Goal: Task Accomplishment & Management: Manage account settings

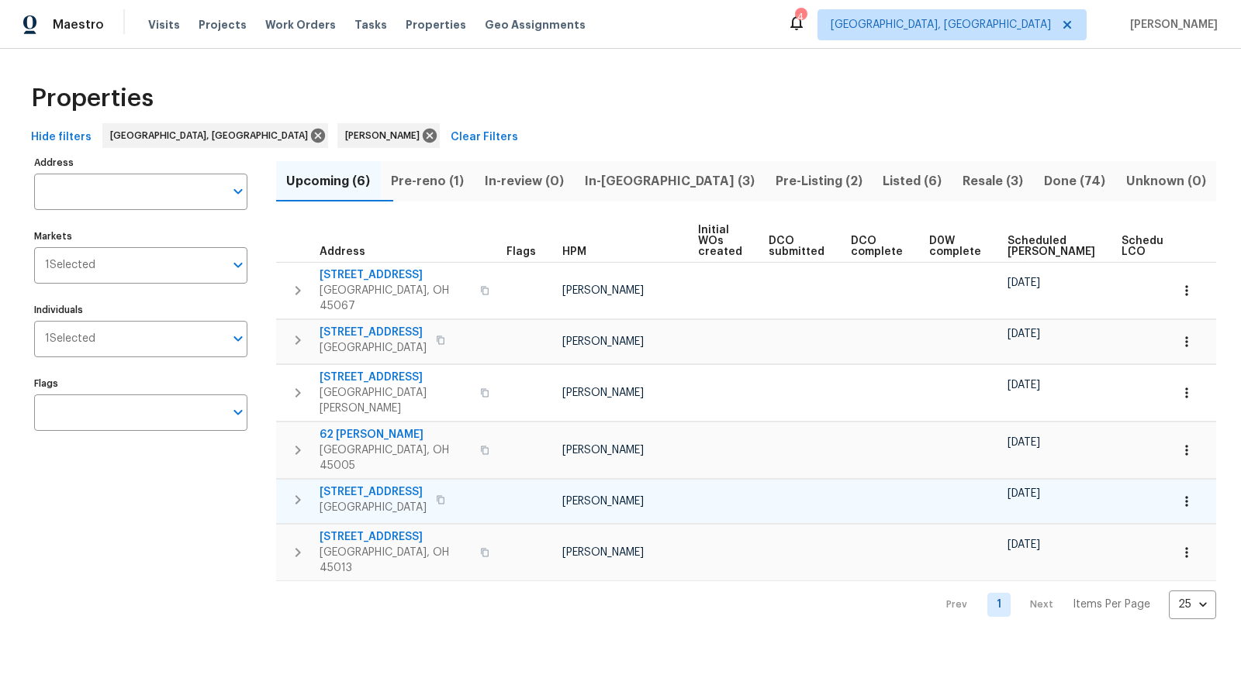
click at [367, 485] on span "[STREET_ADDRESS]" at bounding box center [372, 493] width 107 height 16
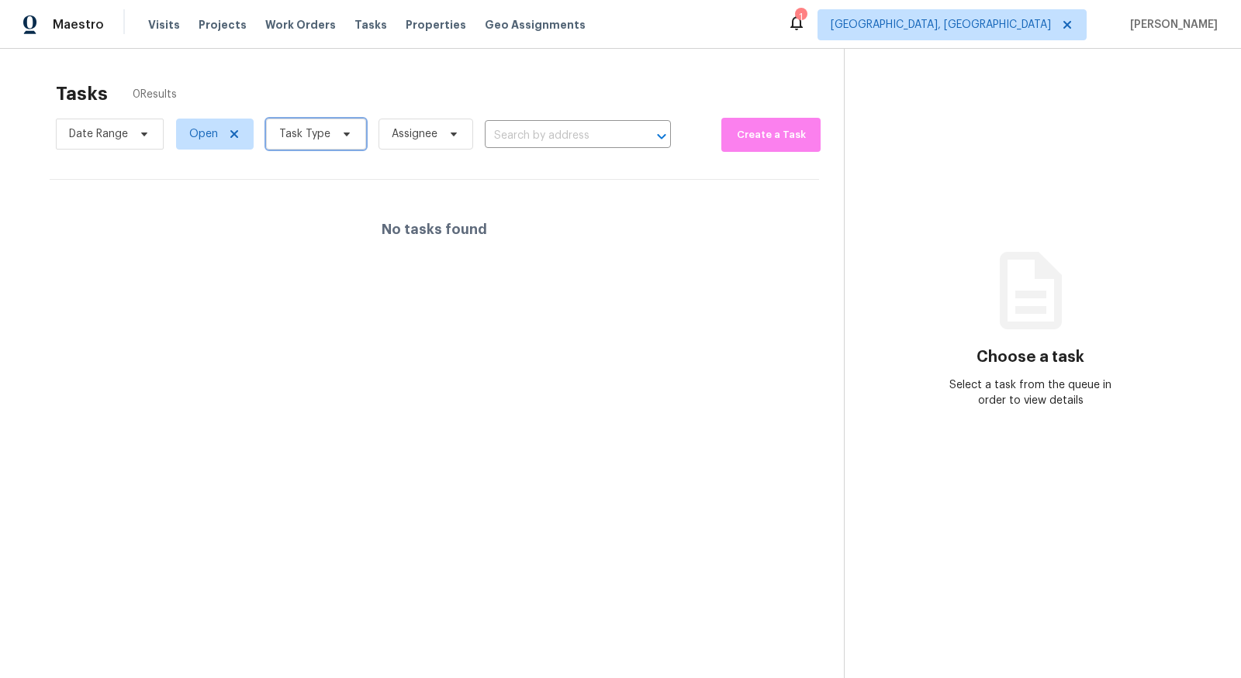
click at [295, 130] on span "Task Type" at bounding box center [304, 134] width 51 height 16
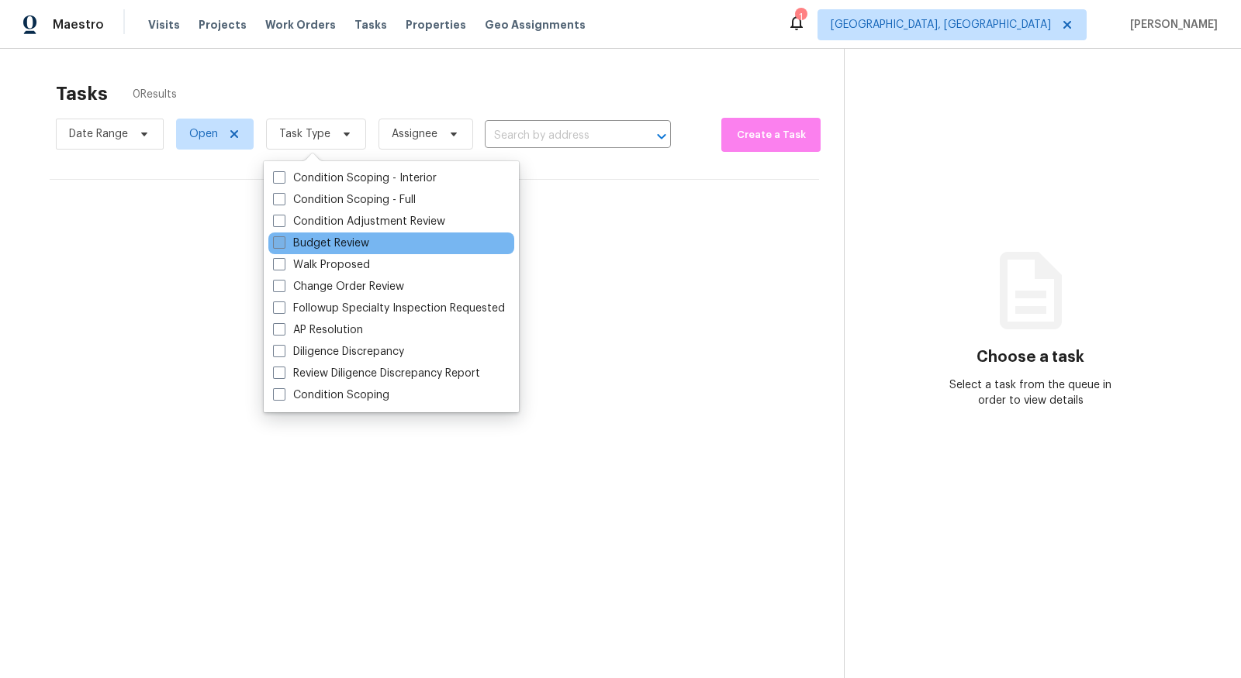
click at [322, 240] on label "Budget Review" at bounding box center [321, 244] width 96 height 16
click at [283, 240] on input "Budget Review" at bounding box center [278, 241] width 10 height 10
checkbox input "true"
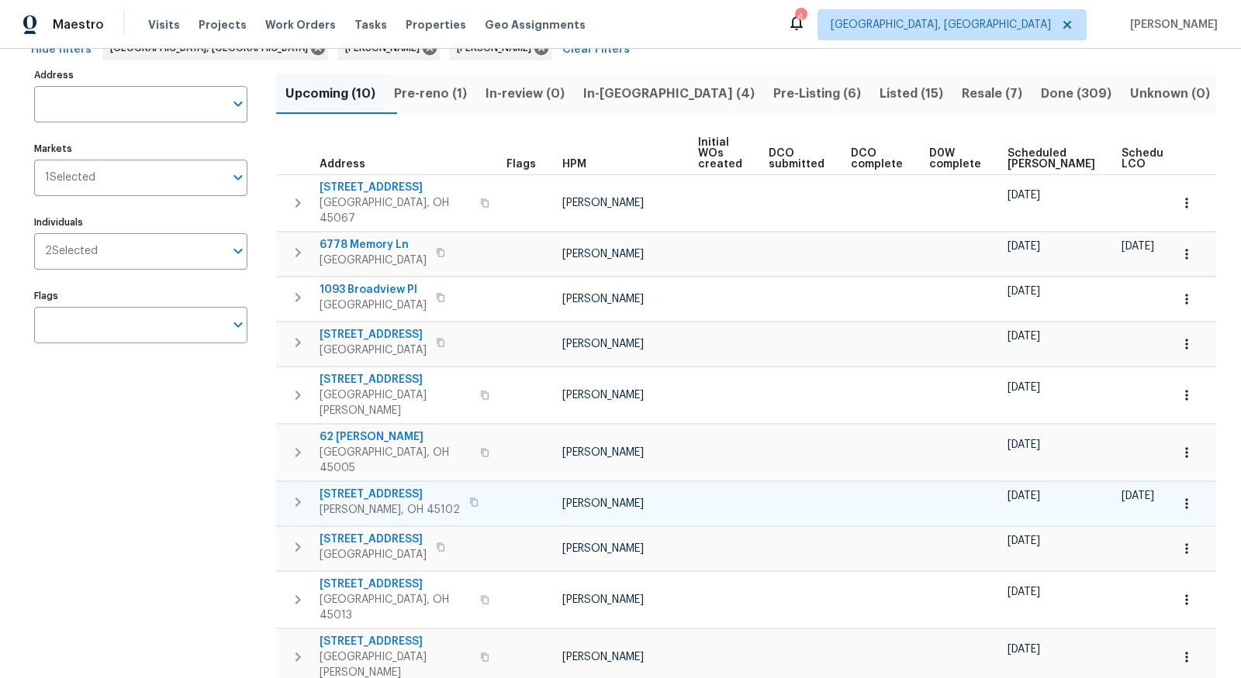
scroll to position [43, 0]
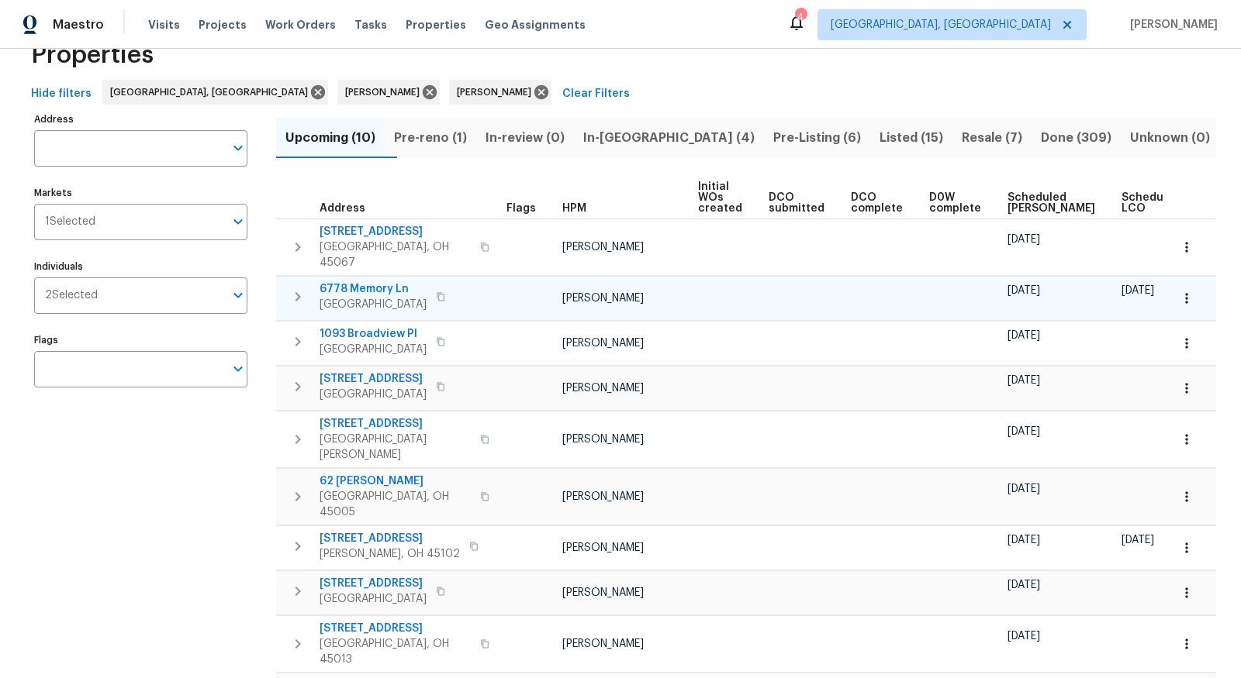
click at [361, 281] on span "6778 Memory Ln" at bounding box center [372, 289] width 107 height 16
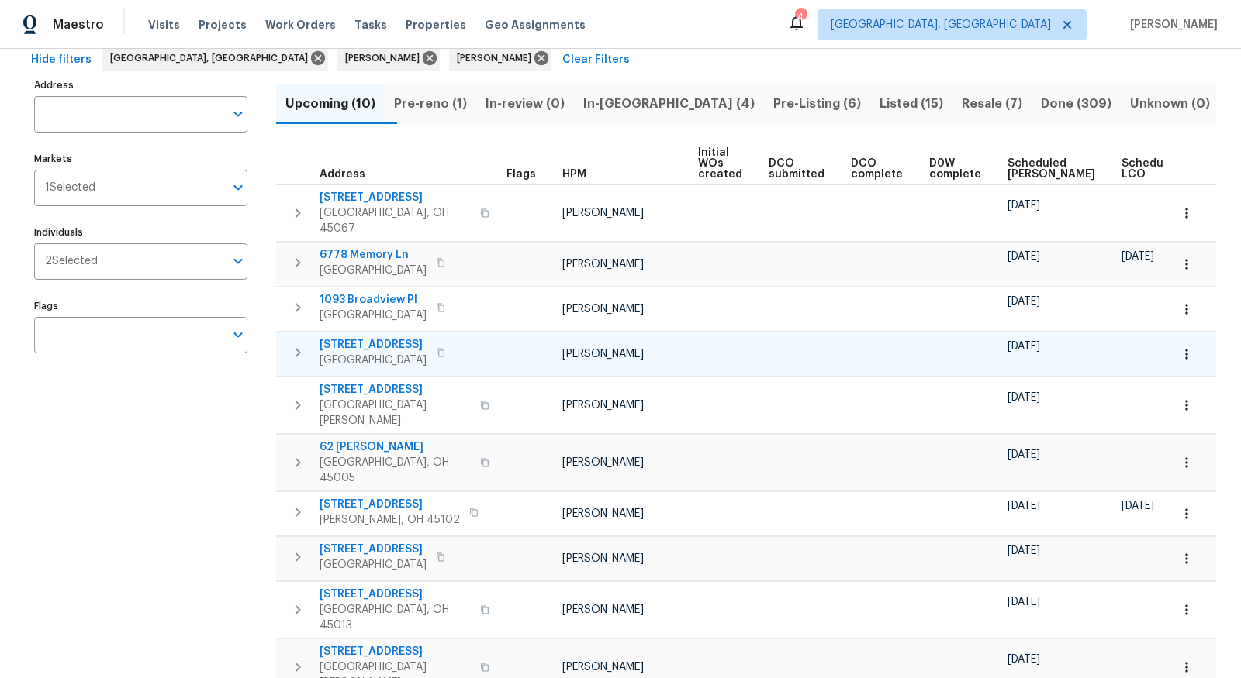
scroll to position [88, 0]
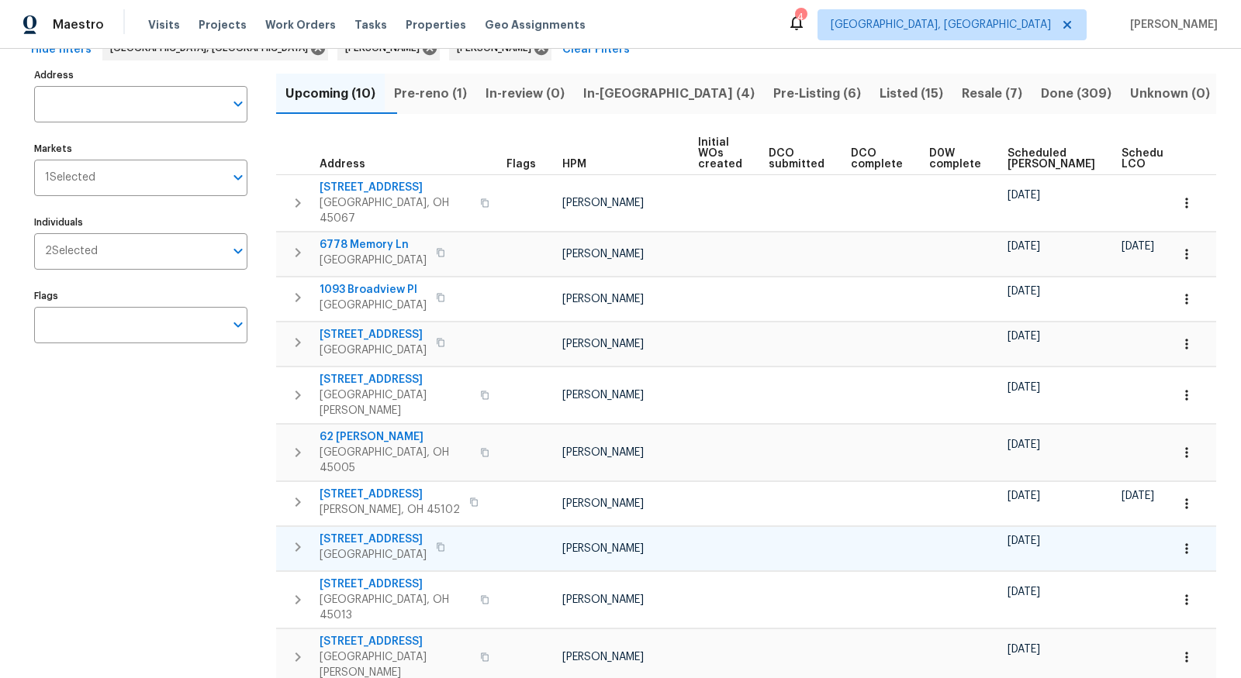
click at [1177, 532] on button "button" at bounding box center [1186, 549] width 34 height 34
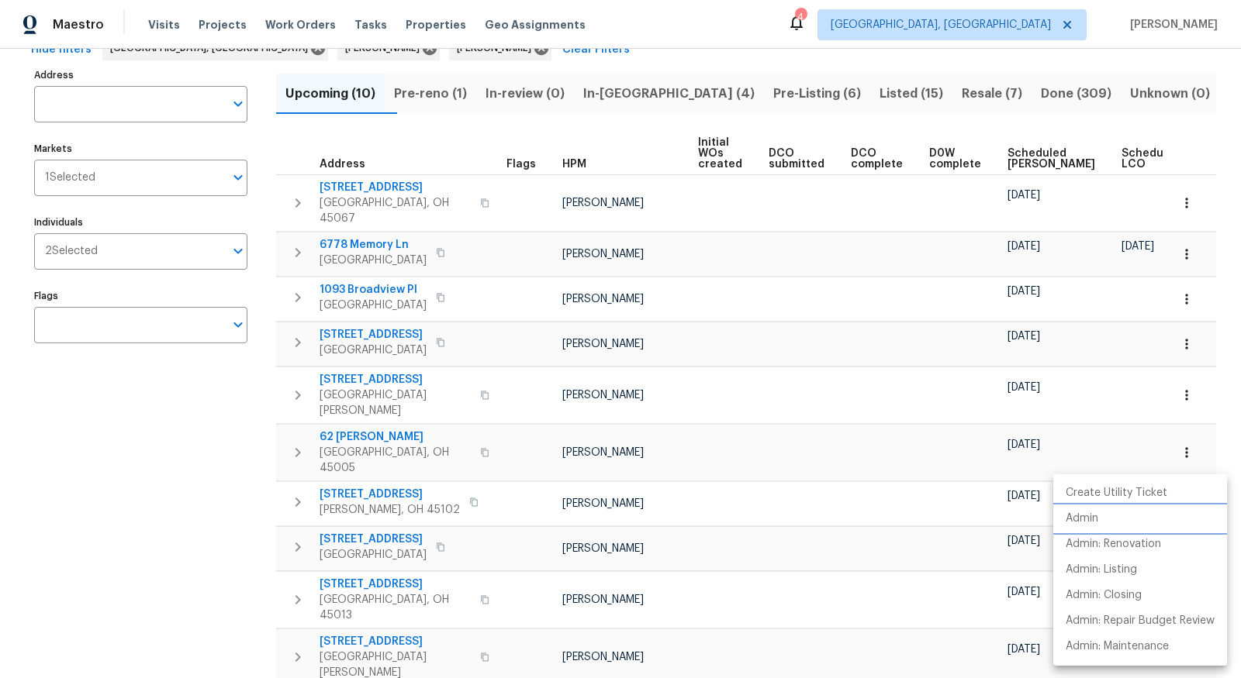
click at [1133, 515] on li "Admin" at bounding box center [1140, 519] width 174 height 26
click at [180, 525] on div at bounding box center [620, 339] width 1241 height 678
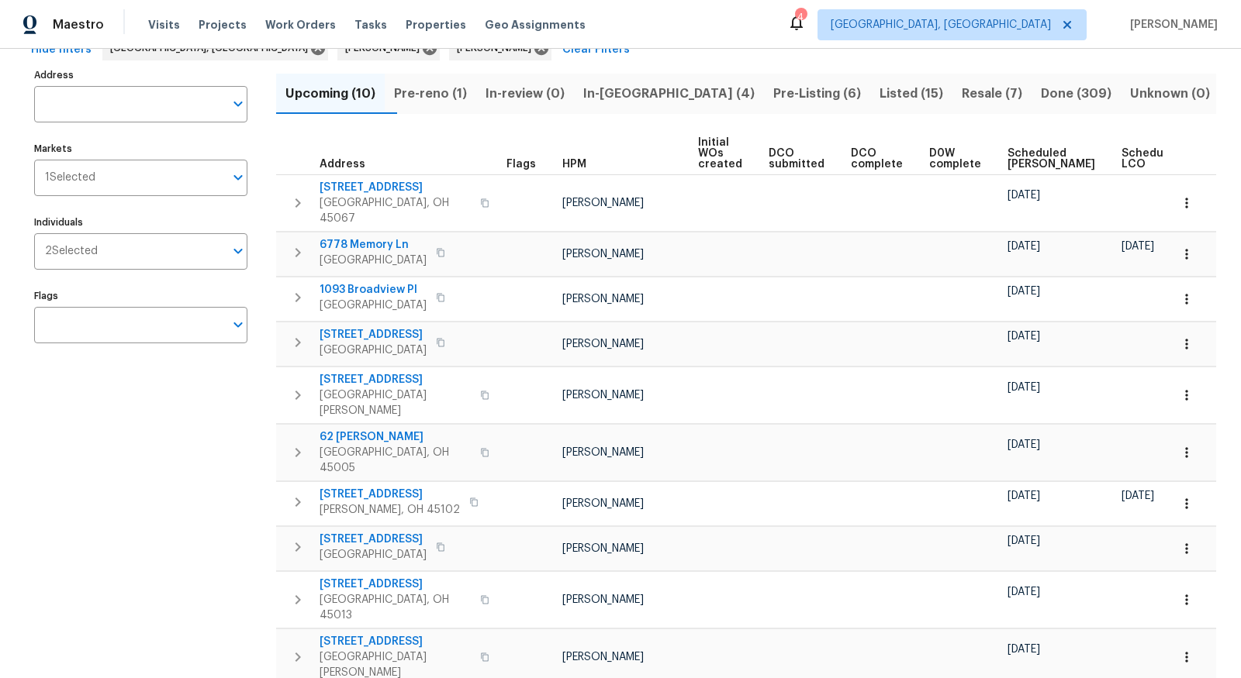
click at [450, 98] on span "Pre-reno (1)" at bounding box center [430, 94] width 73 height 22
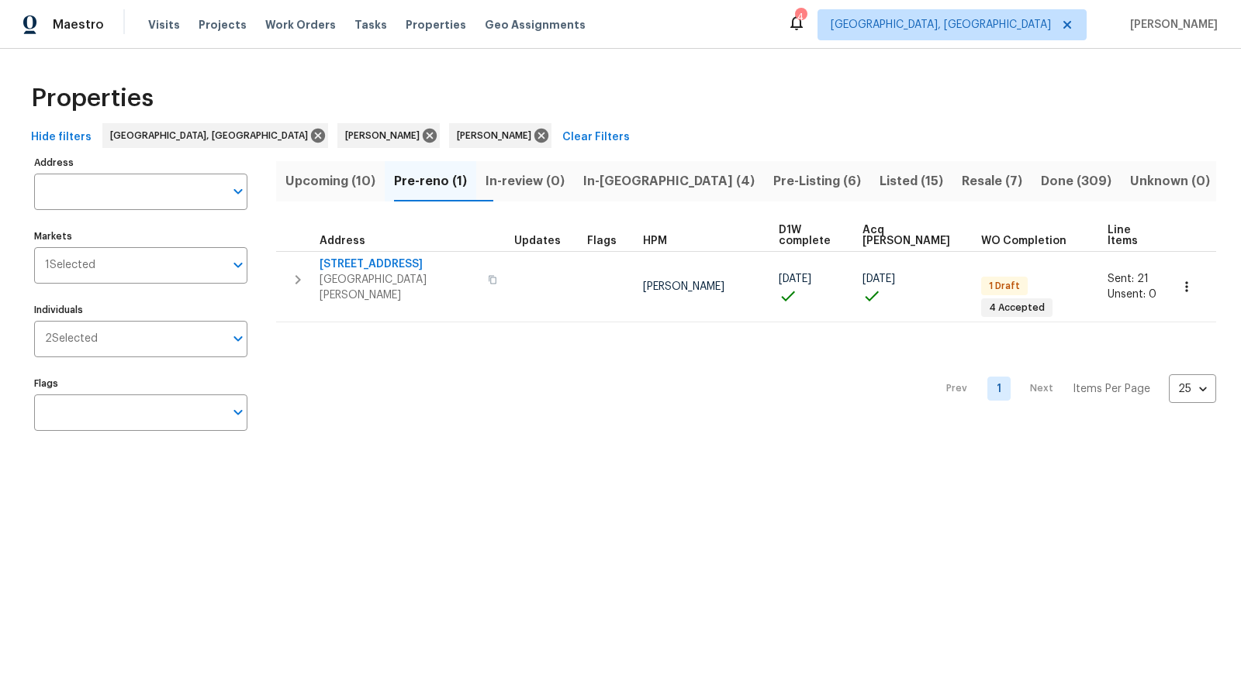
click at [647, 167] on button "In-reno (4)" at bounding box center [669, 181] width 190 height 40
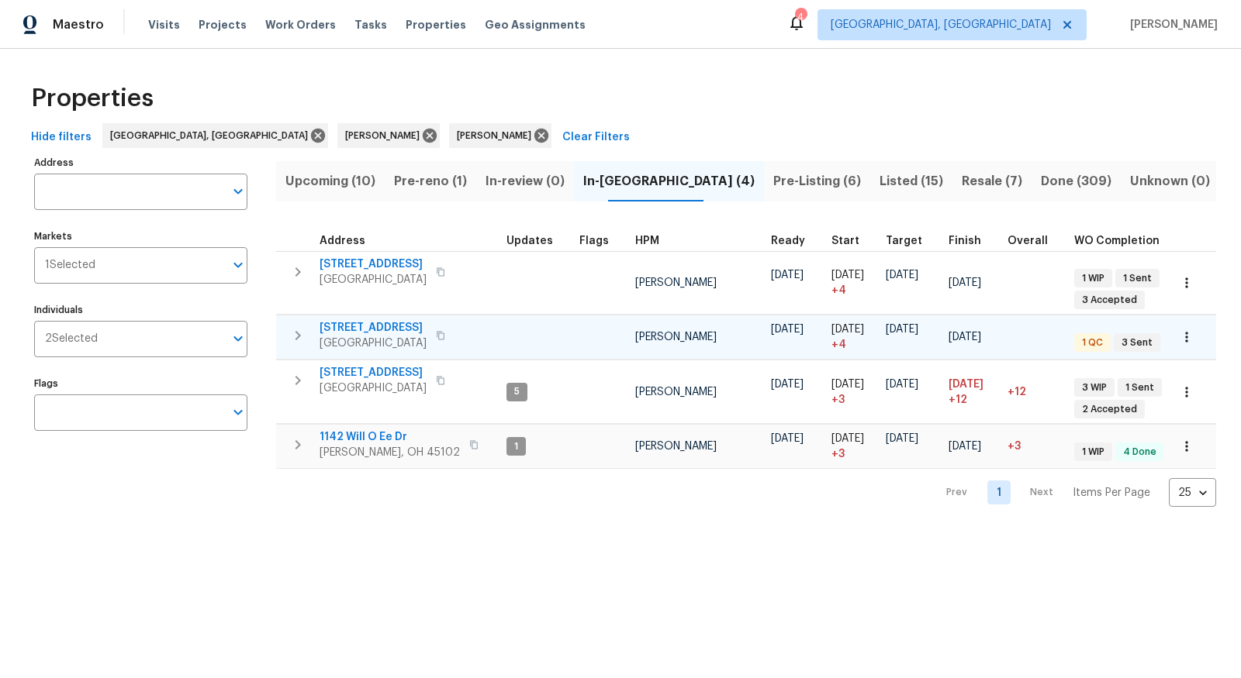
click at [380, 336] on span "Middletown, OH 45044" at bounding box center [372, 344] width 107 height 16
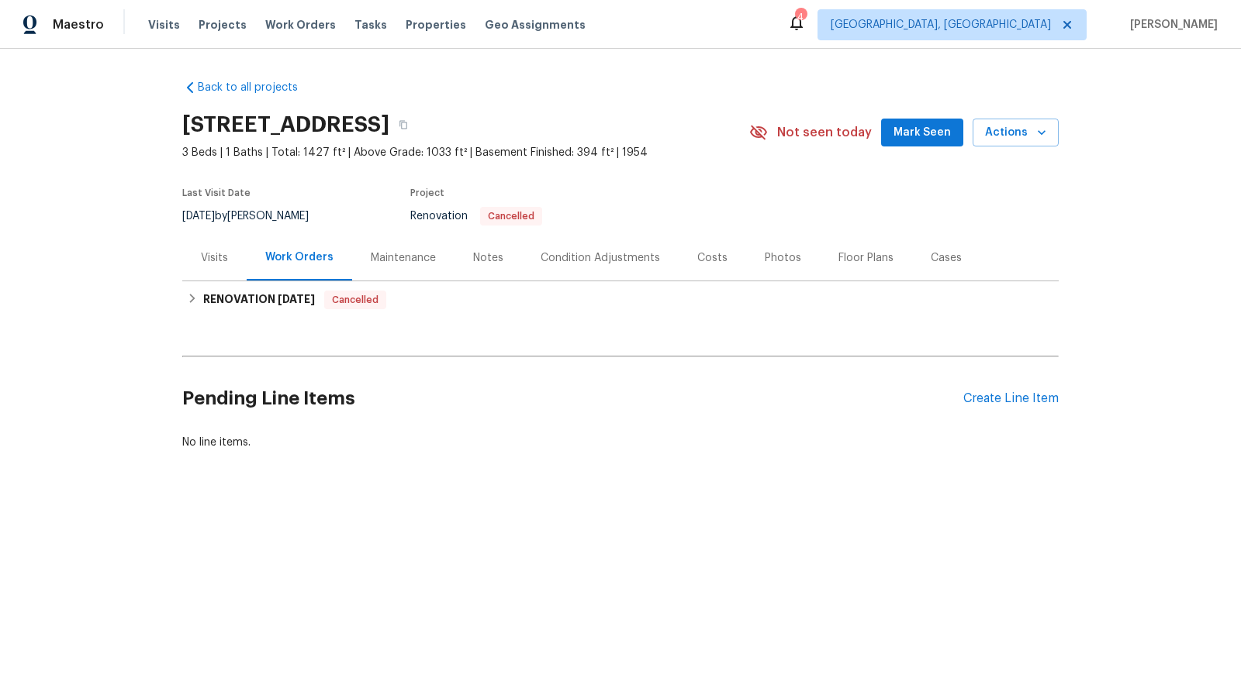
click at [212, 258] on div "Visits" at bounding box center [214, 258] width 27 height 16
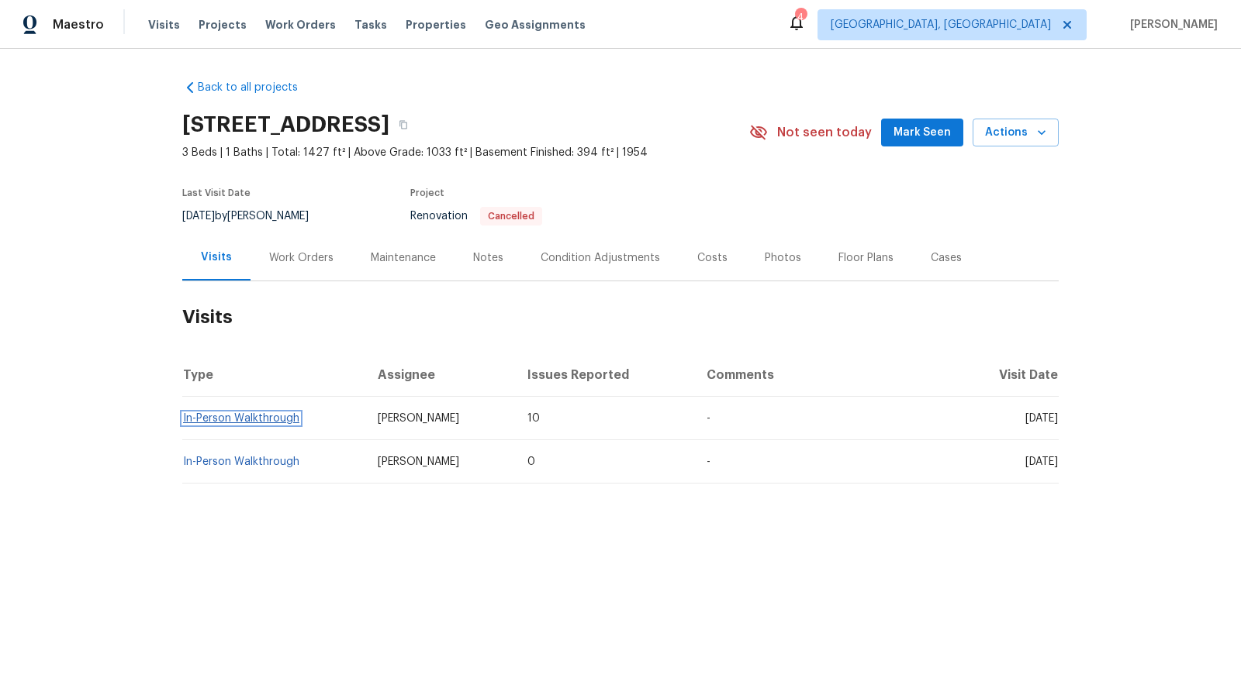
click at [214, 419] on link "In-Person Walkthrough" at bounding box center [241, 418] width 116 height 11
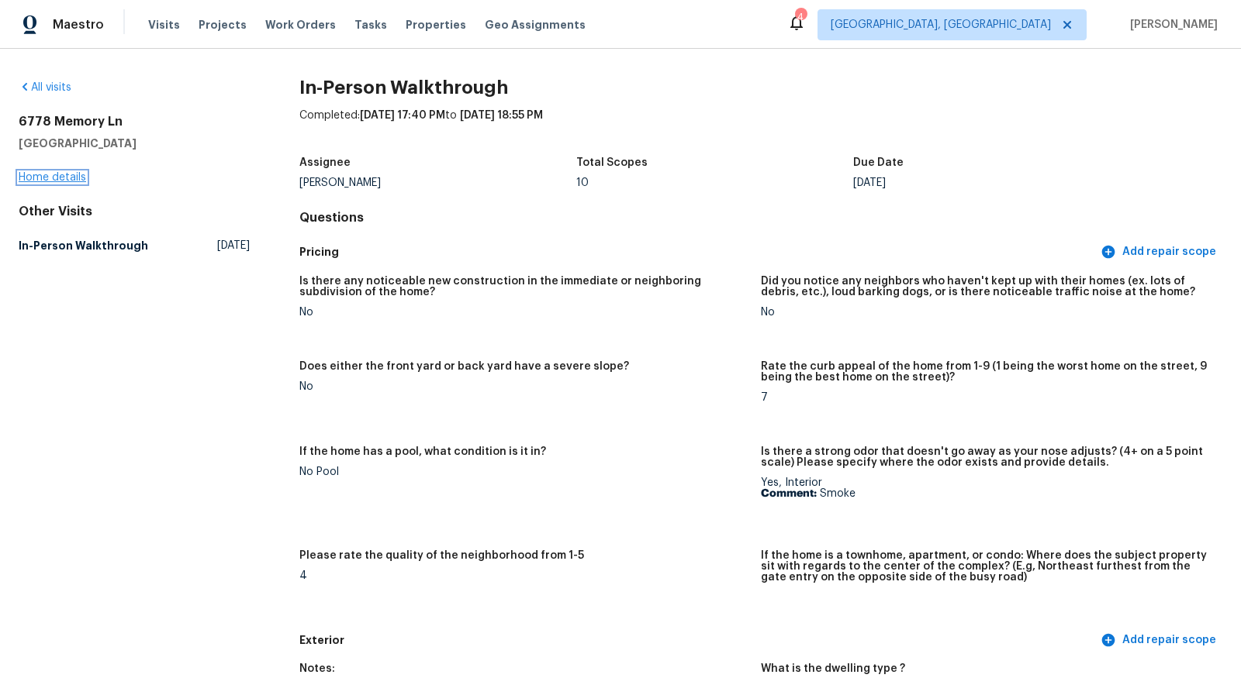
click at [51, 175] on link "Home details" at bounding box center [52, 177] width 67 height 11
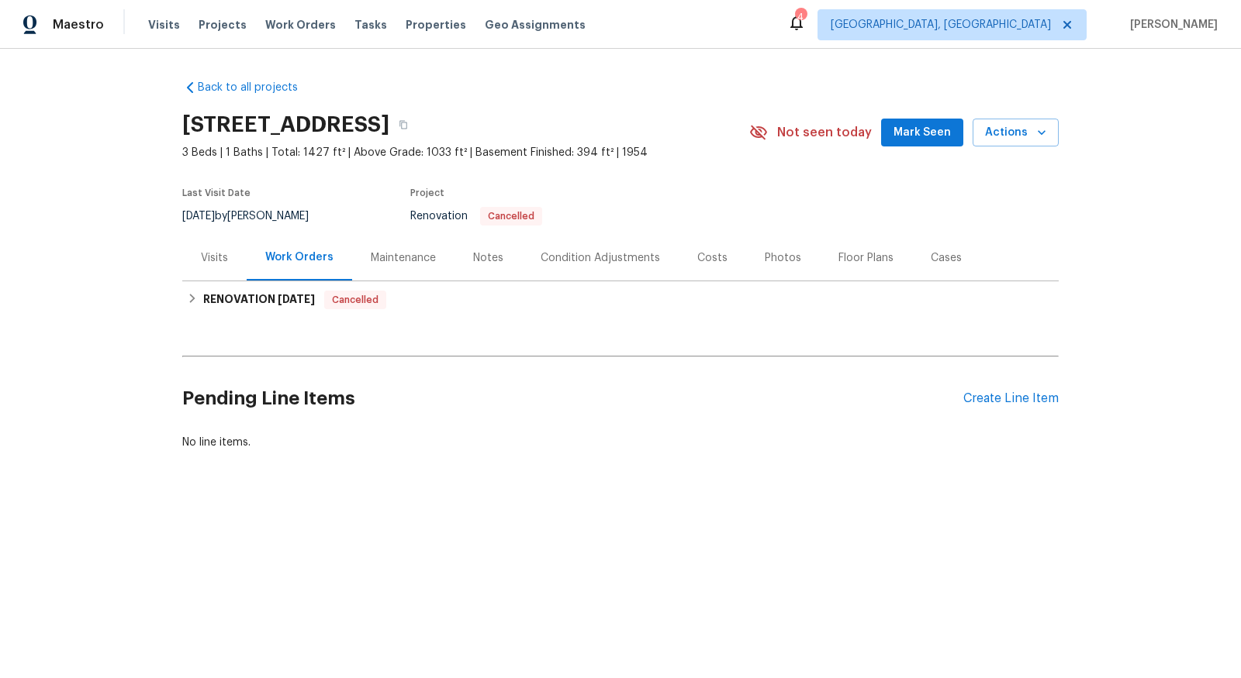
click at [228, 257] on div "Visits" at bounding box center [214, 258] width 64 height 46
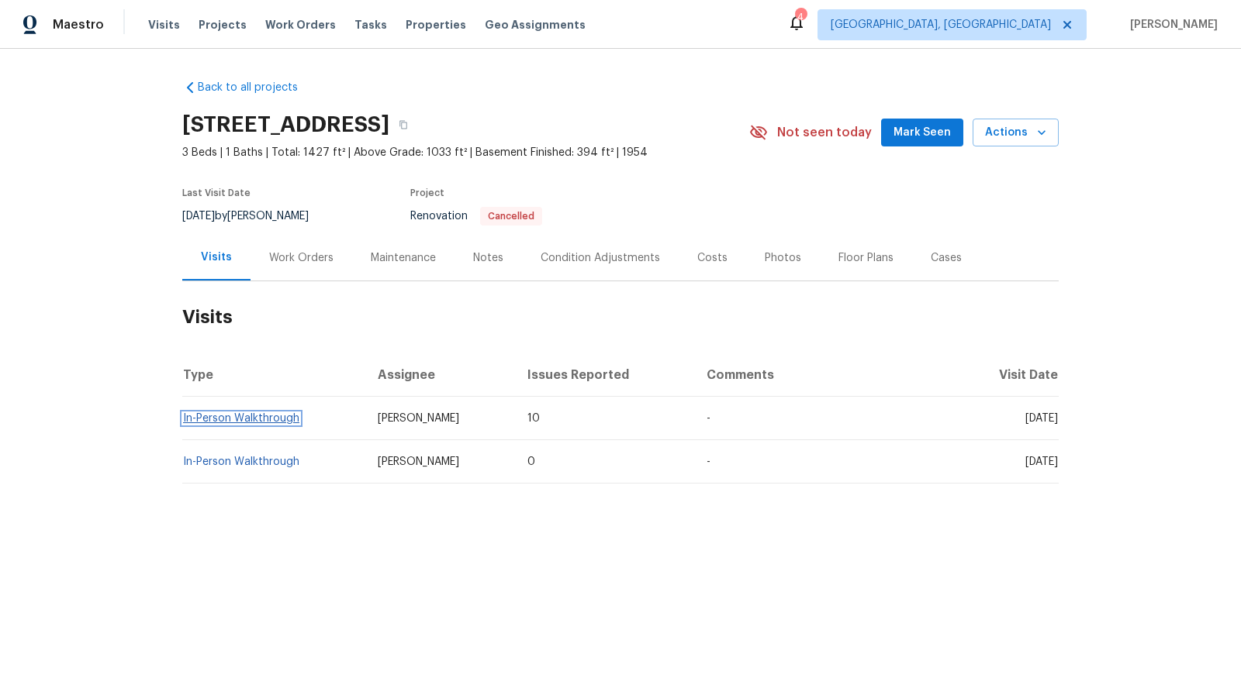
click at [254, 419] on link "In-Person Walkthrough" at bounding box center [241, 418] width 116 height 11
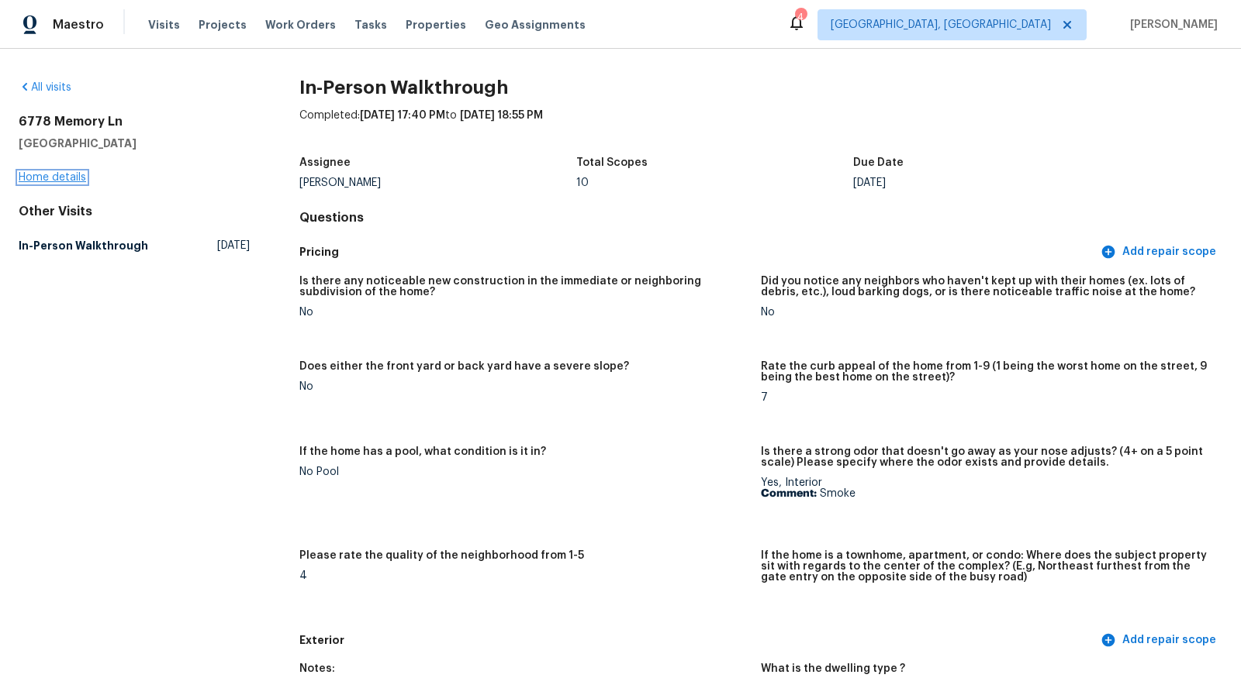
click at [67, 175] on link "Home details" at bounding box center [52, 177] width 67 height 11
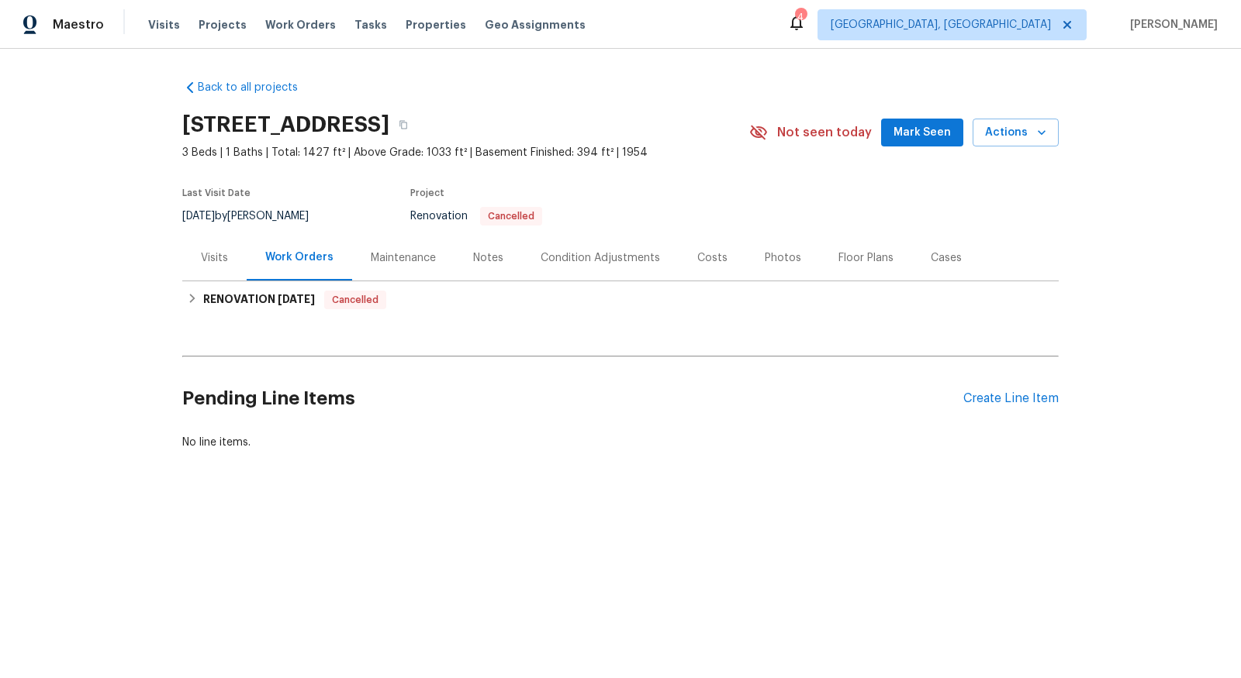
click at [614, 258] on div "Condition Adjustments" at bounding box center [599, 258] width 119 height 16
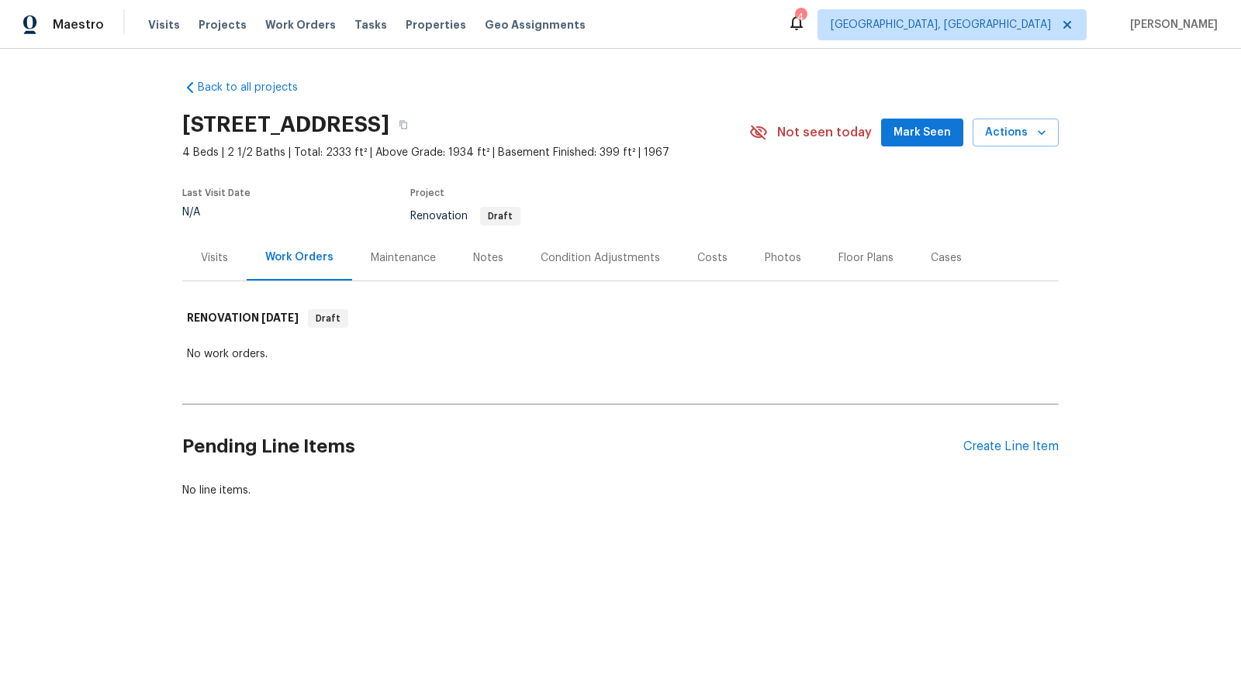
click at [601, 259] on div "Condition Adjustments" at bounding box center [599, 258] width 119 height 16
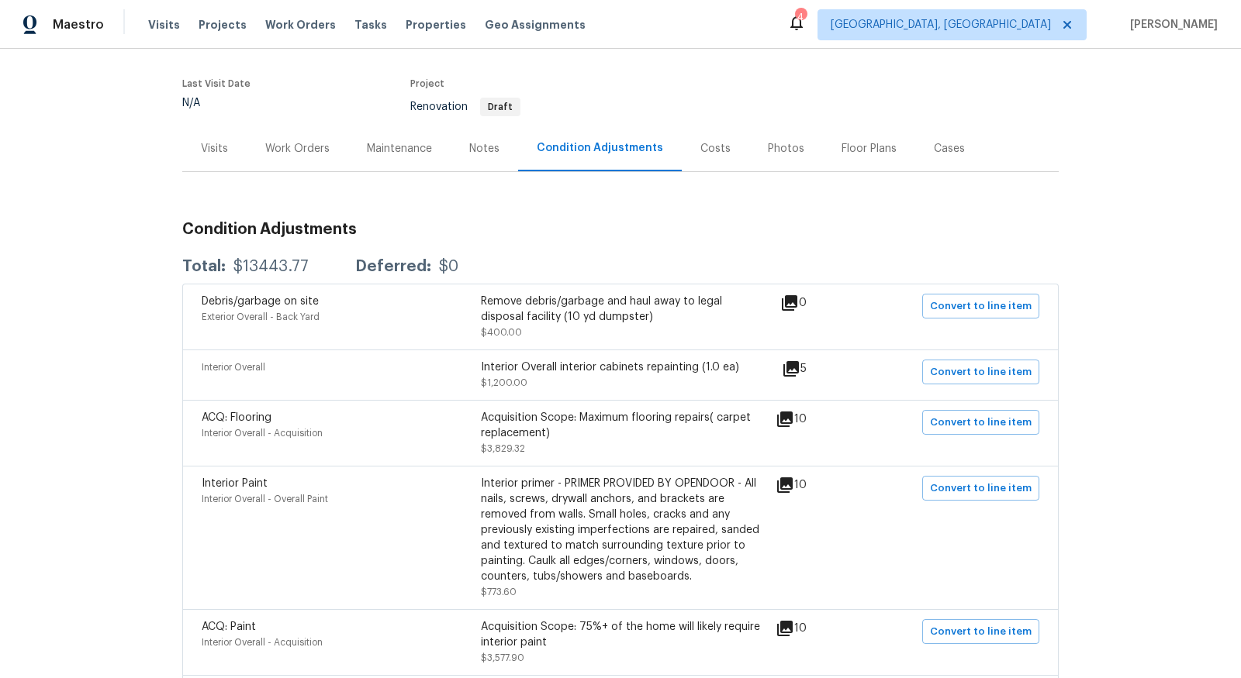
scroll to position [114, 0]
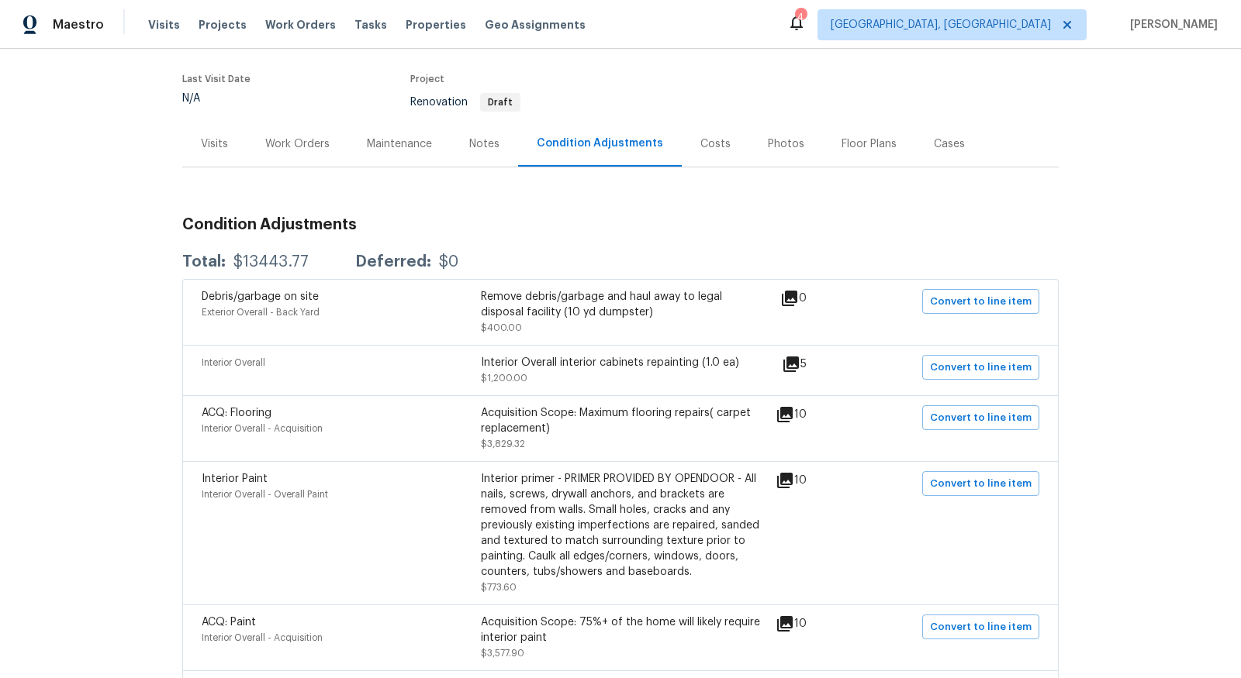
click at [775, 142] on div "Photos" at bounding box center [786, 144] width 36 height 16
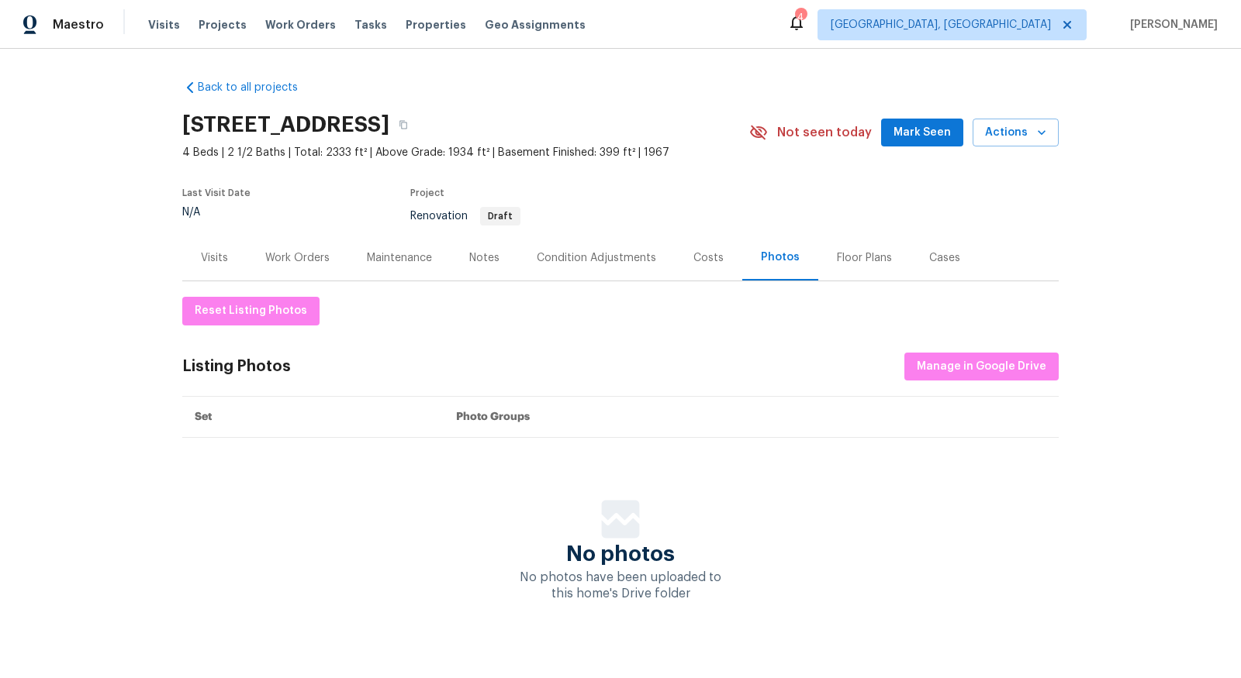
click at [599, 257] on div "Condition Adjustments" at bounding box center [596, 258] width 119 height 16
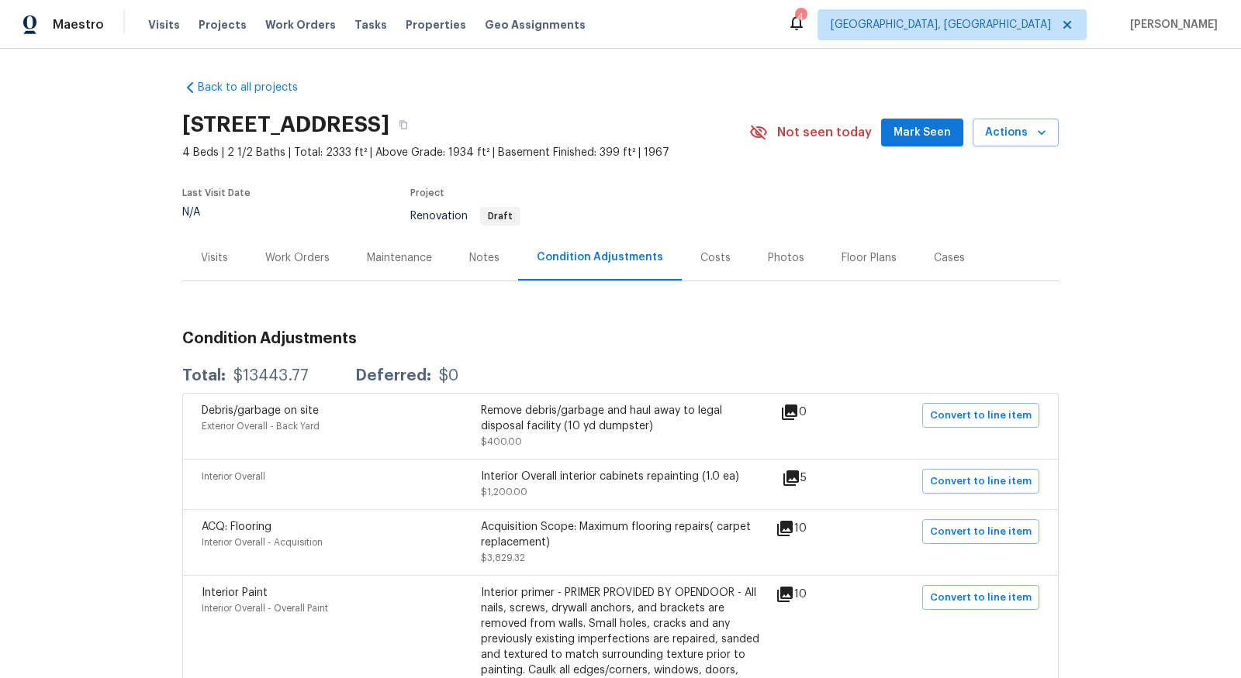
click at [799, 475] on icon at bounding box center [791, 479] width 16 height 16
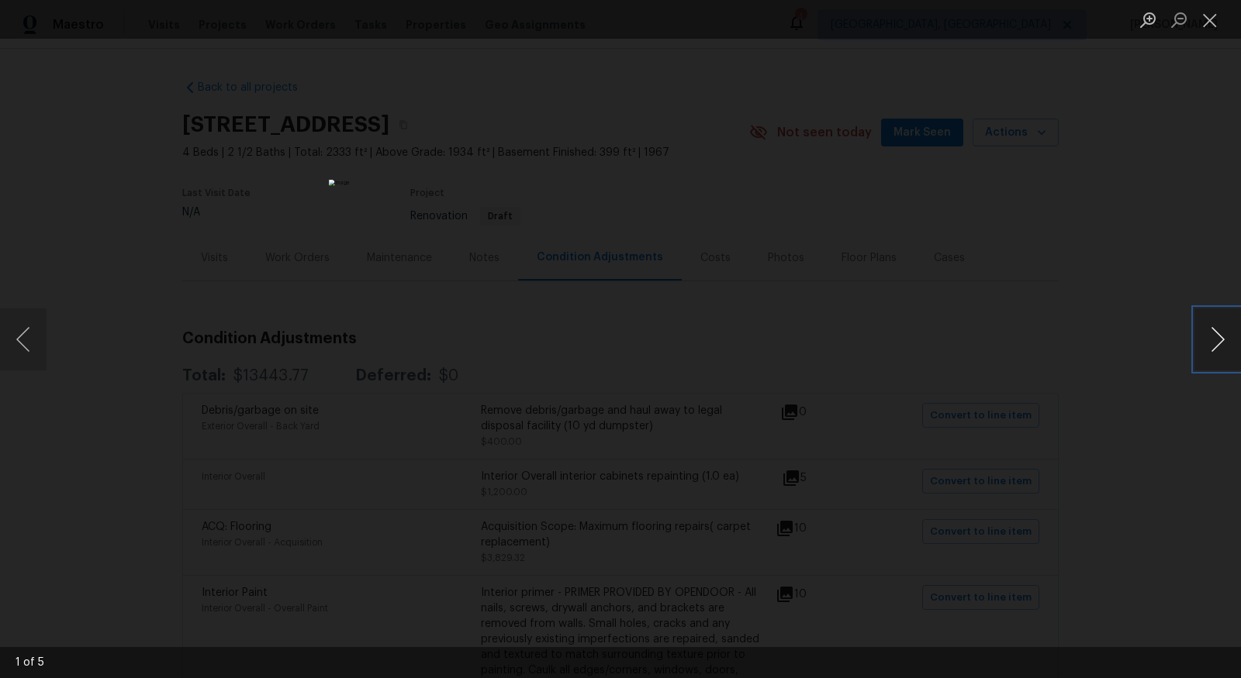
click at [1219, 347] on button "Next image" at bounding box center [1217, 340] width 47 height 62
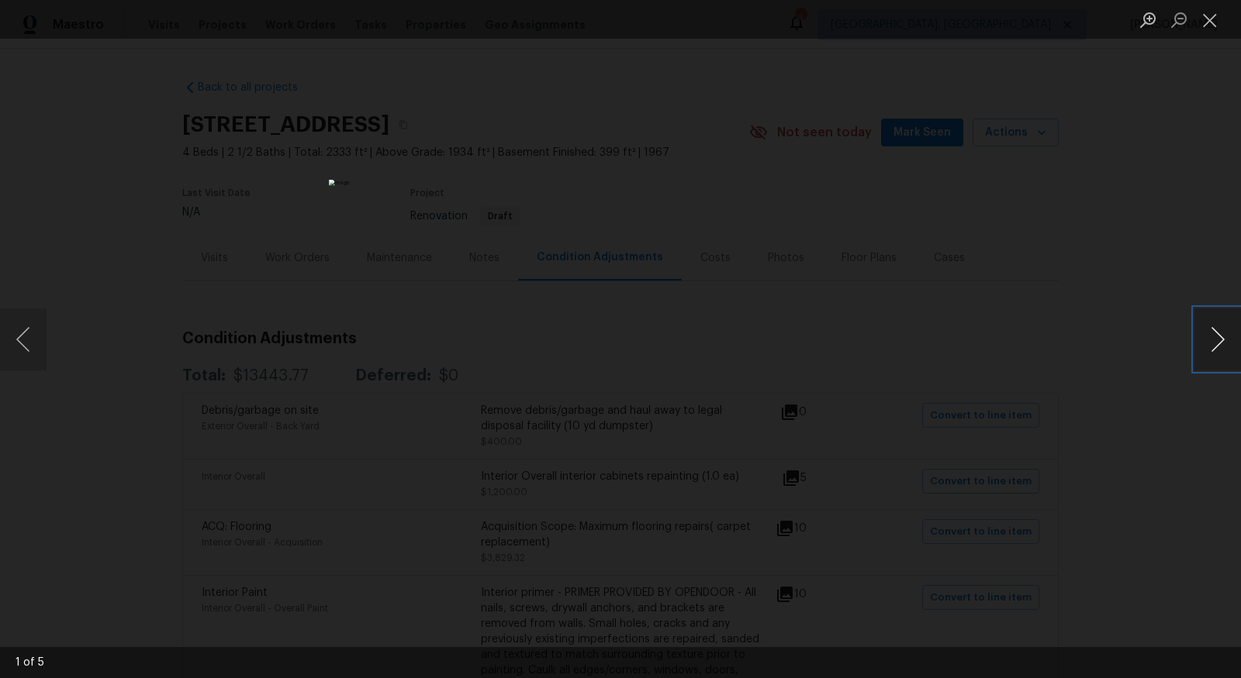
click at [1219, 347] on button "Next image" at bounding box center [1217, 340] width 47 height 62
click at [1198, 19] on button "Close lightbox" at bounding box center [1209, 19] width 31 height 27
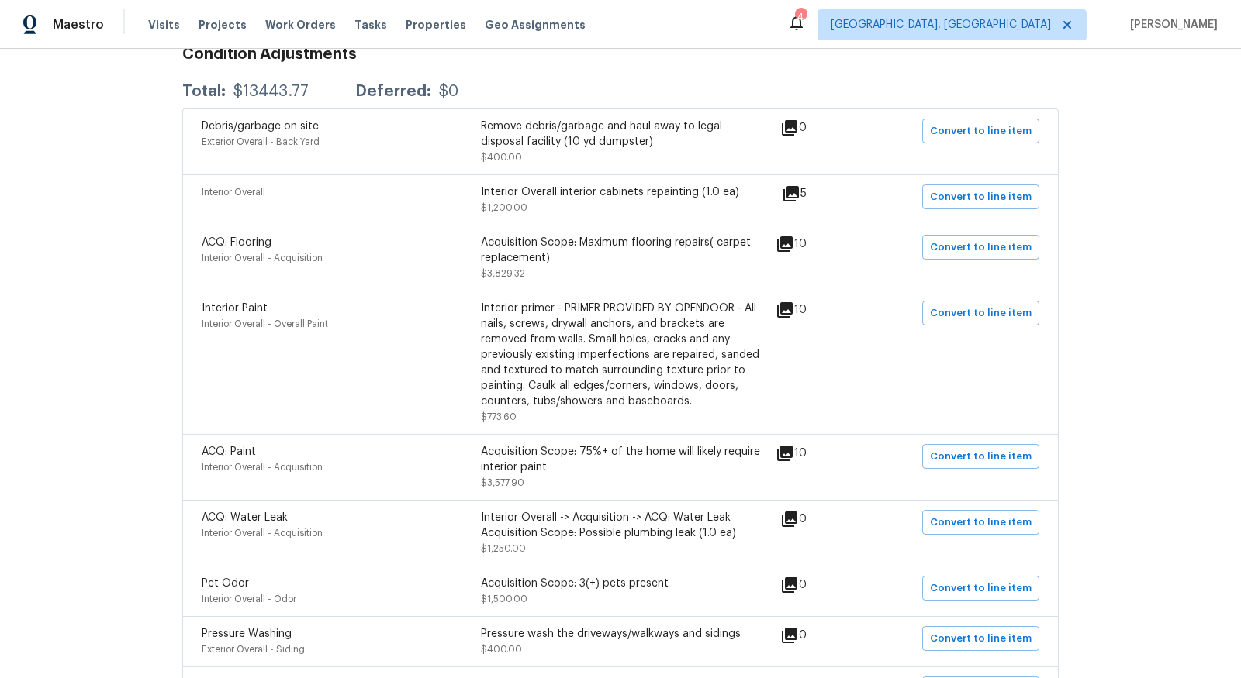
scroll to position [288, 0]
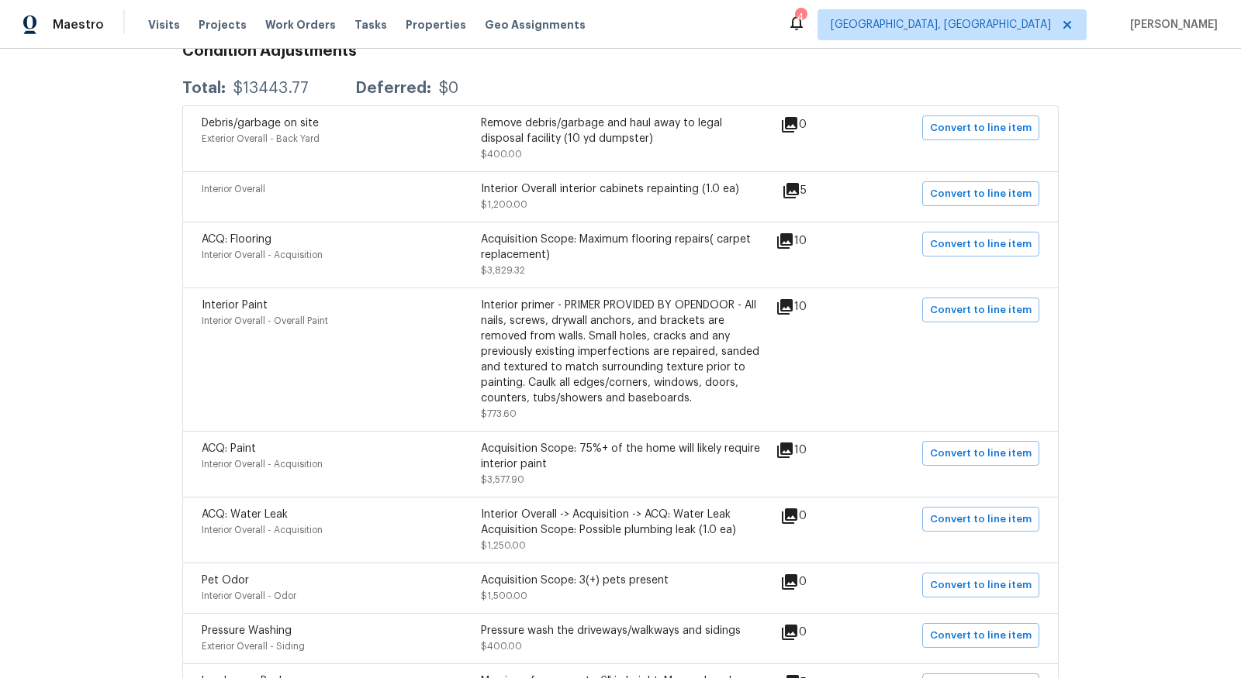
click at [784, 305] on icon at bounding box center [784, 307] width 19 height 19
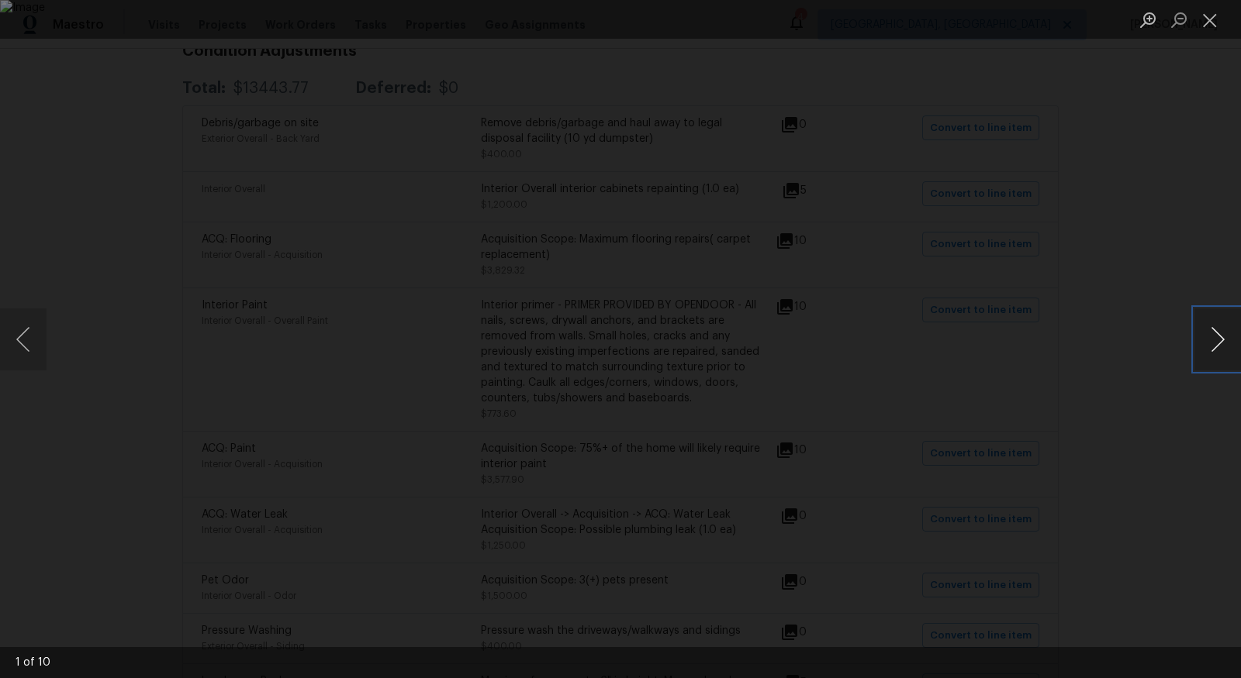
click at [1219, 339] on button "Next image" at bounding box center [1217, 340] width 47 height 62
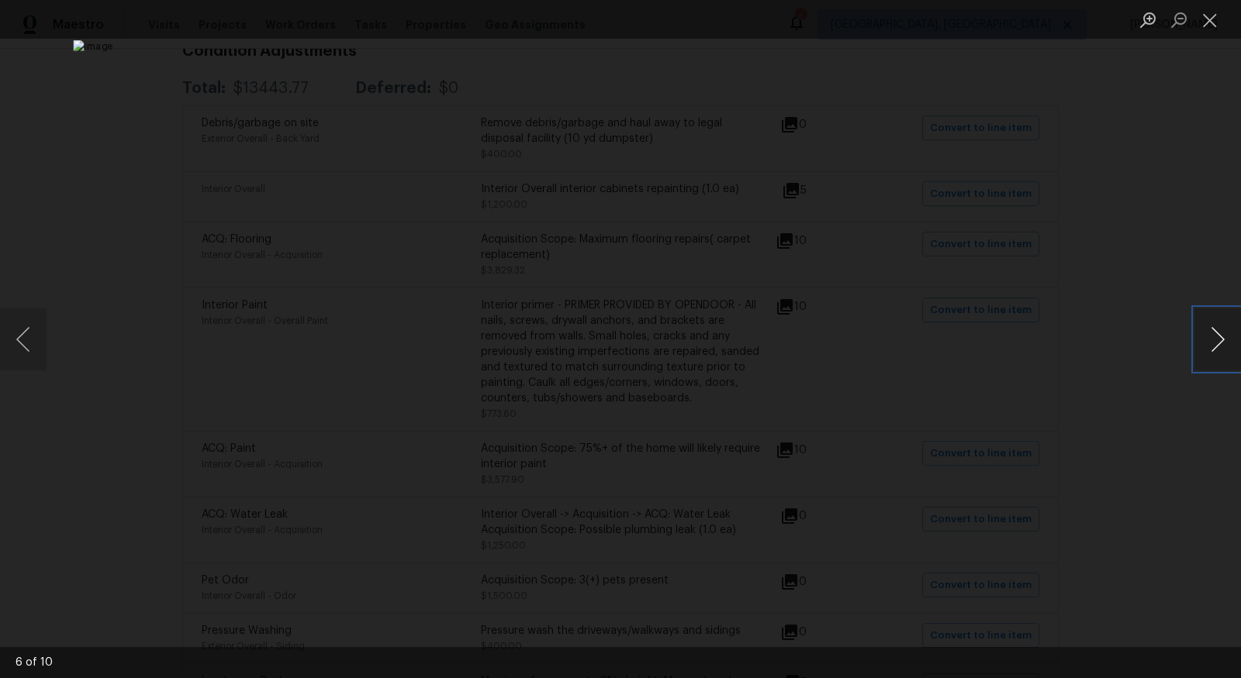
click at [1219, 339] on button "Next image" at bounding box center [1217, 340] width 47 height 62
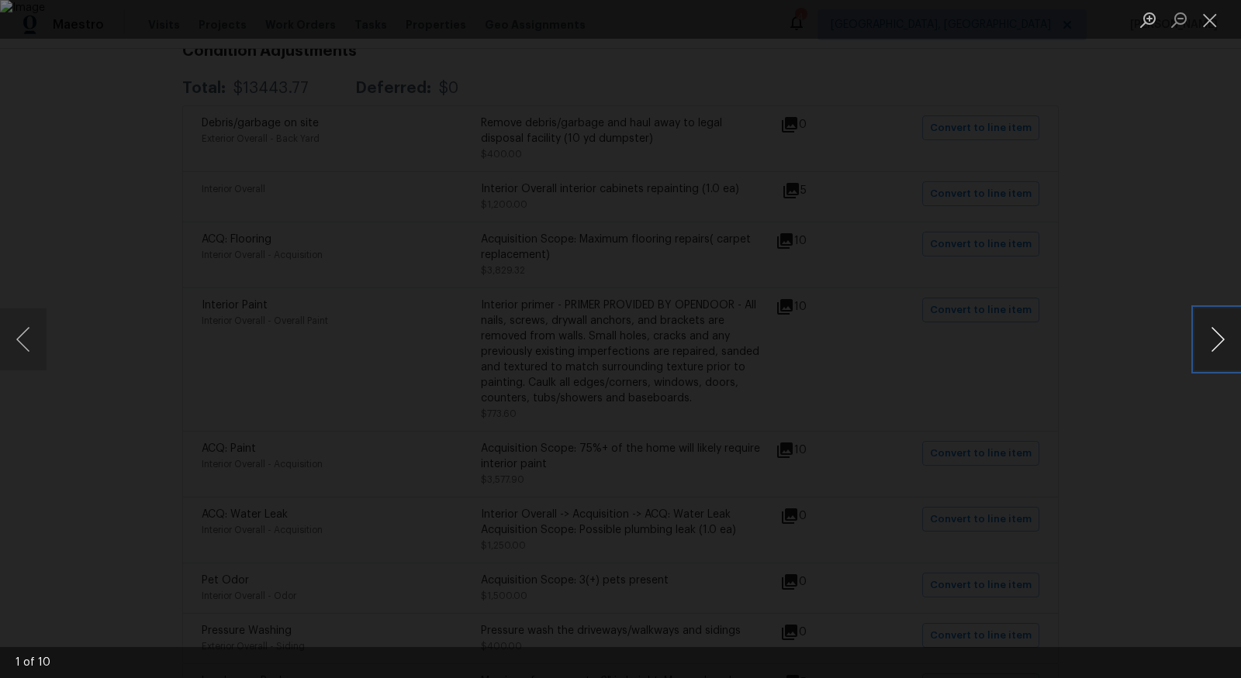
click at [1219, 339] on button "Next image" at bounding box center [1217, 340] width 47 height 62
click at [1194, 22] on button "Close lightbox" at bounding box center [1209, 19] width 31 height 27
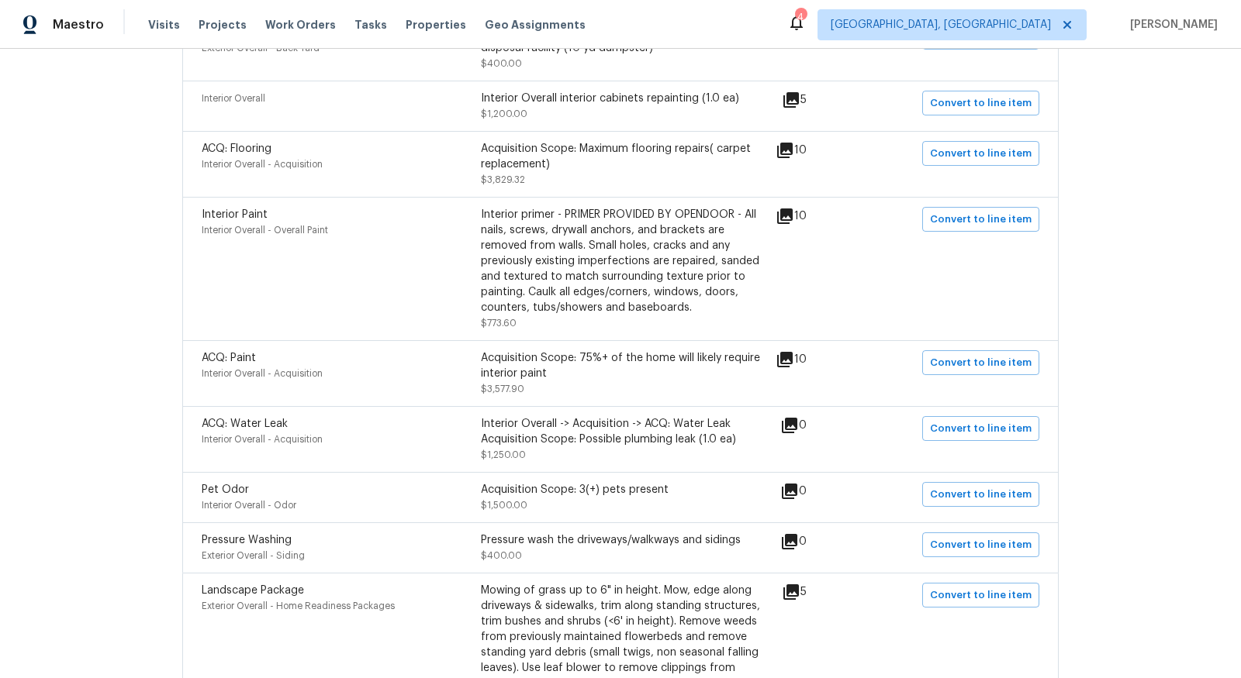
scroll to position [412, 0]
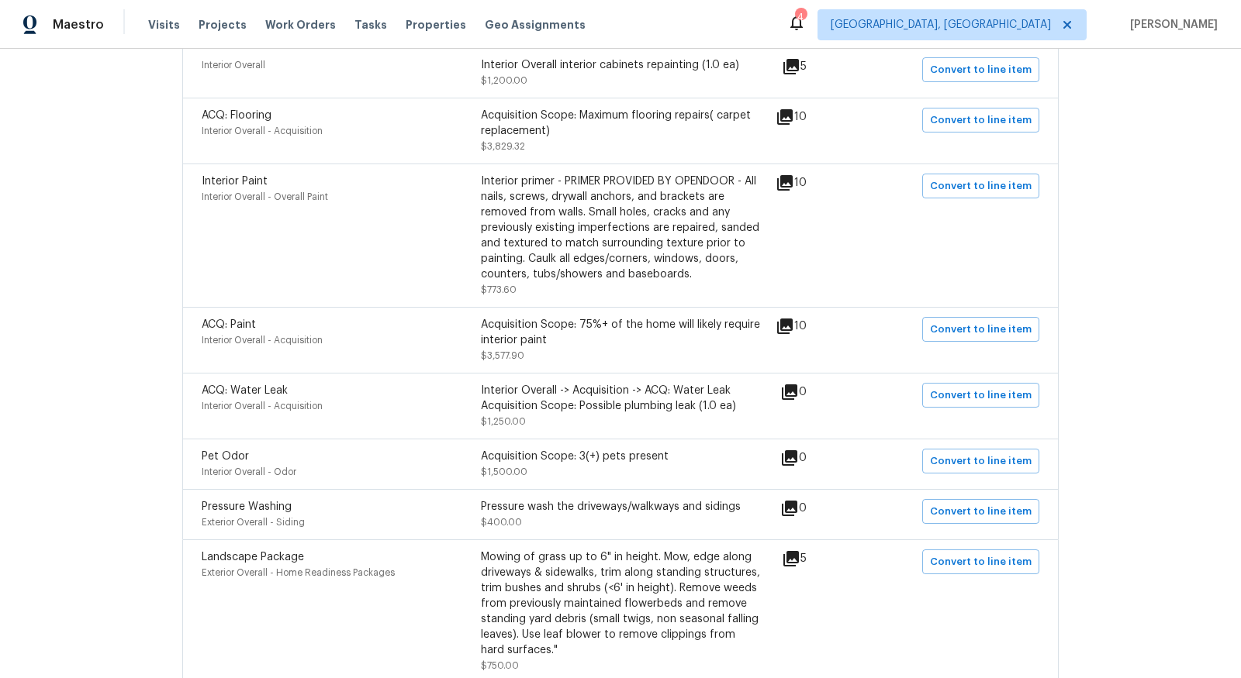
click at [792, 328] on icon at bounding box center [785, 327] width 16 height 16
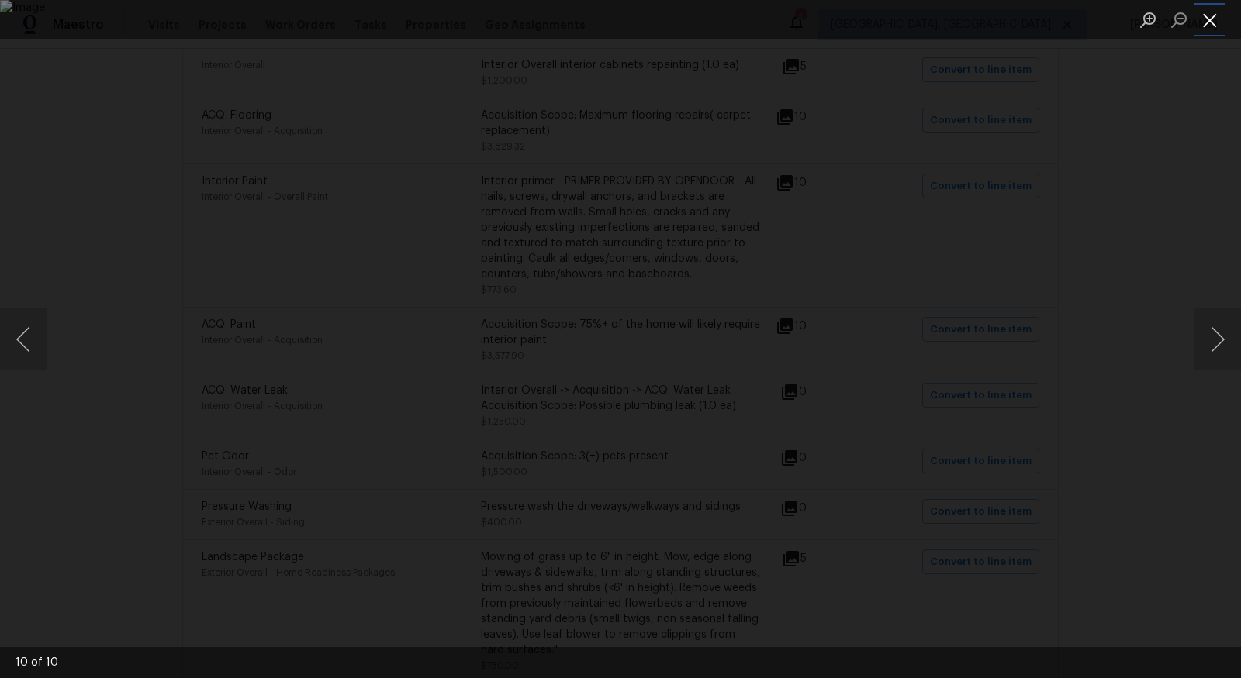
click at [1212, 6] on button "Close lightbox" at bounding box center [1209, 19] width 31 height 27
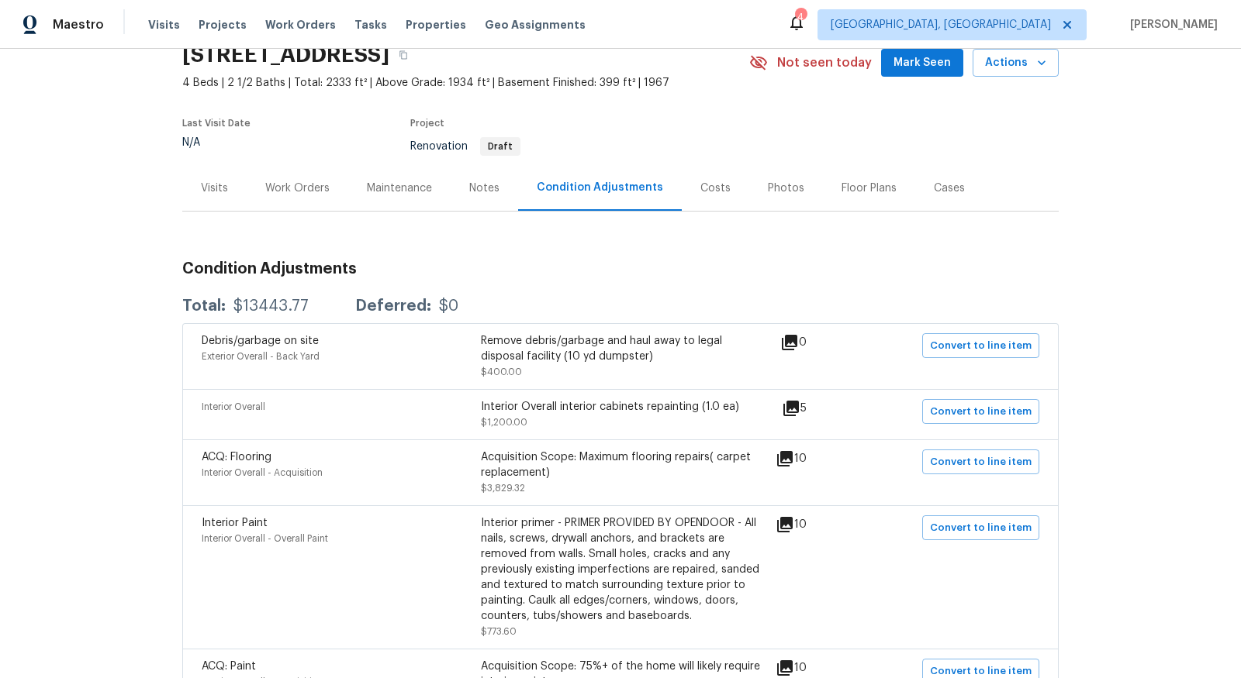
scroll to position [4, 0]
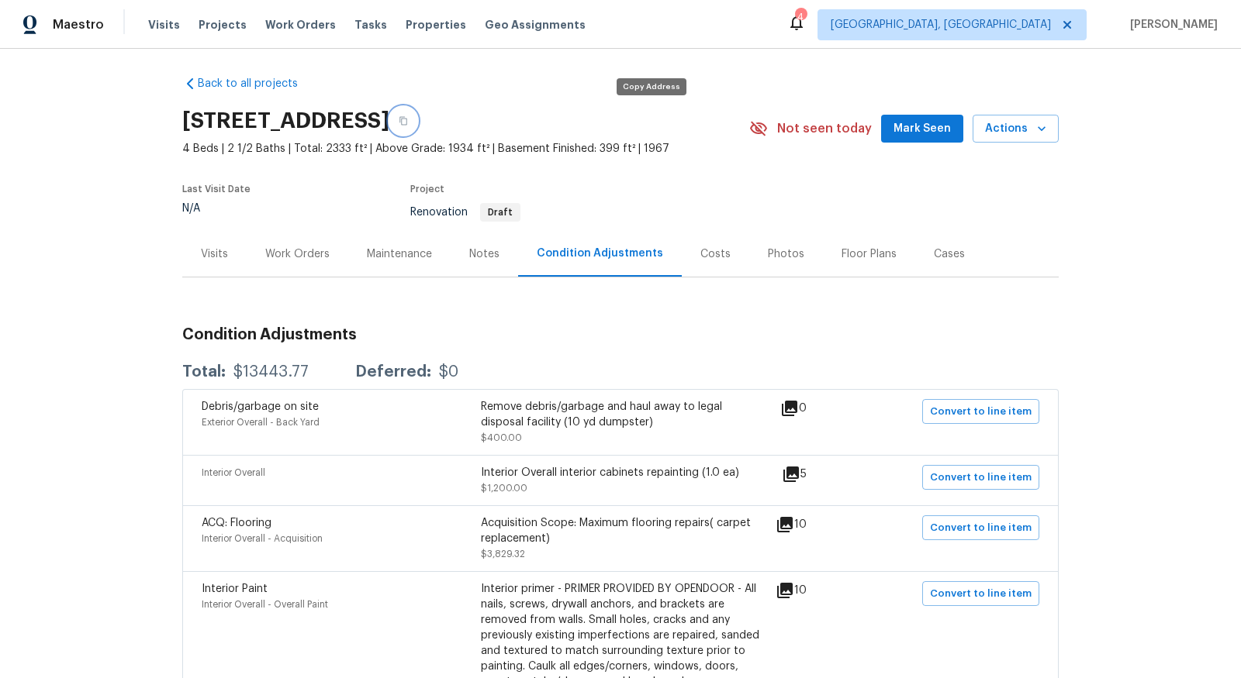
click at [408, 119] on icon "button" at bounding box center [403, 120] width 9 height 9
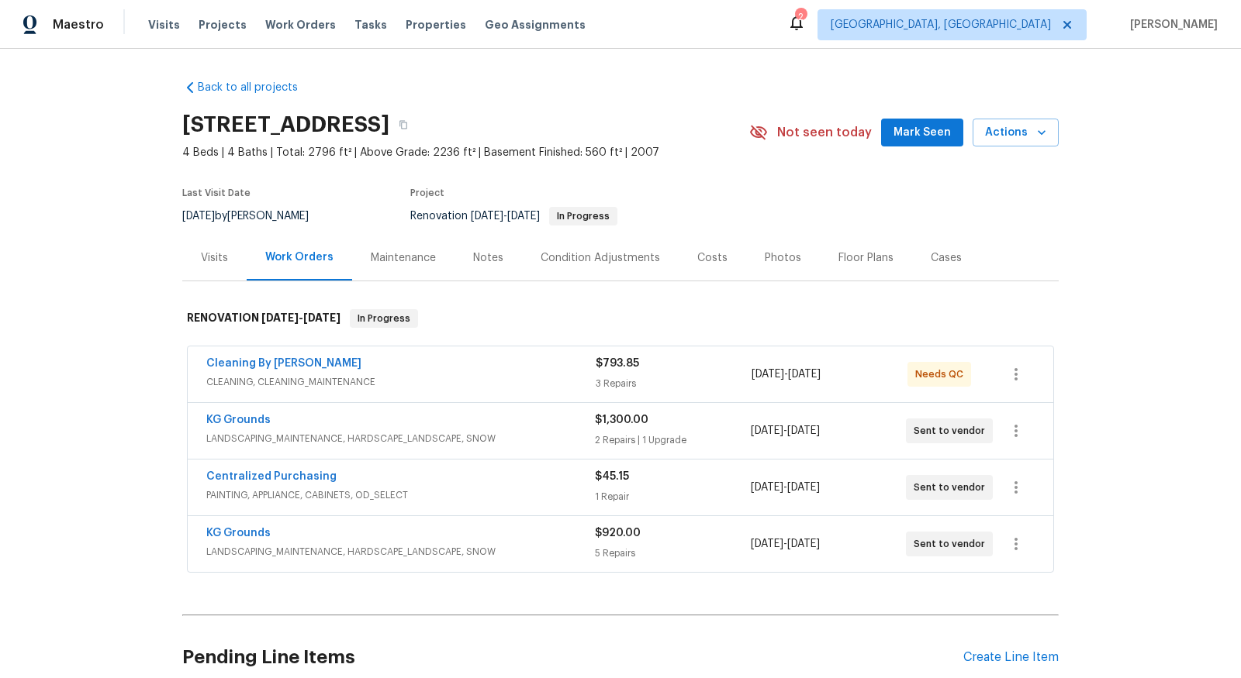
click at [302, 353] on div "Cleaning By [PERSON_NAME], CLEANING_MAINTENANCE $793.85 3 Repairs [DATE] - [DAT…" at bounding box center [620, 375] width 865 height 56
click at [274, 371] on div "Cleaning By [PERSON_NAME]" at bounding box center [400, 365] width 389 height 19
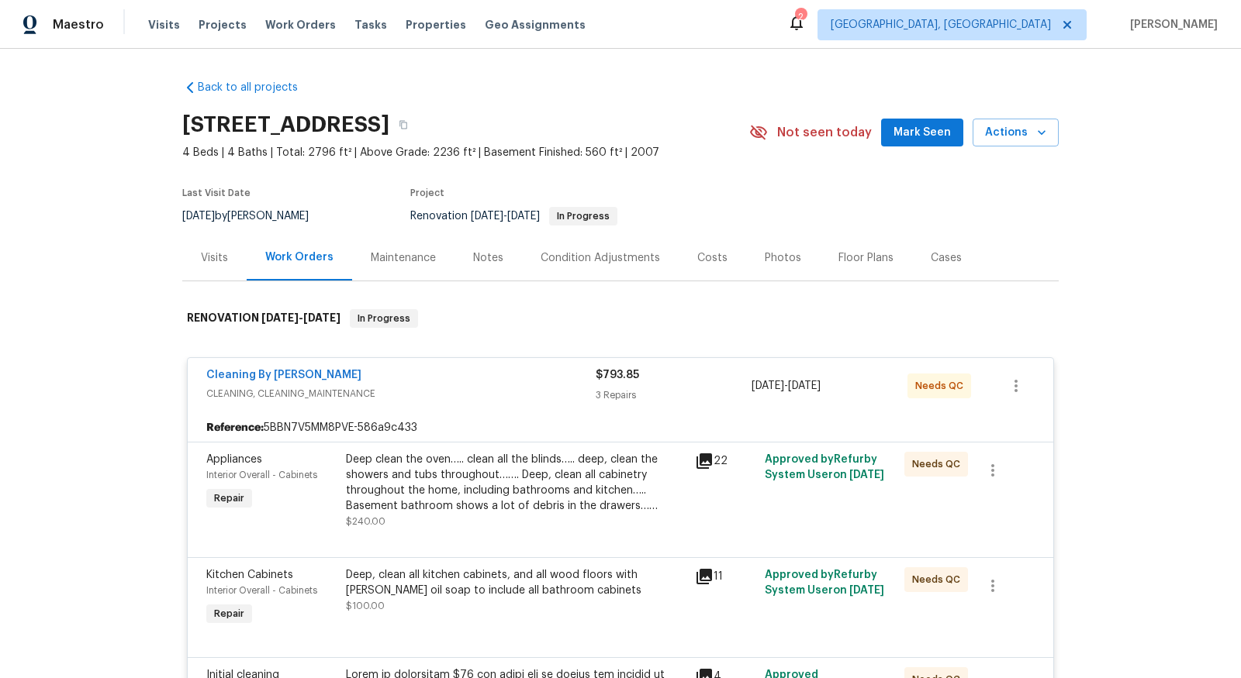
click at [292, 388] on span "CLEANING, CLEANING_MAINTENANCE" at bounding box center [400, 394] width 389 height 16
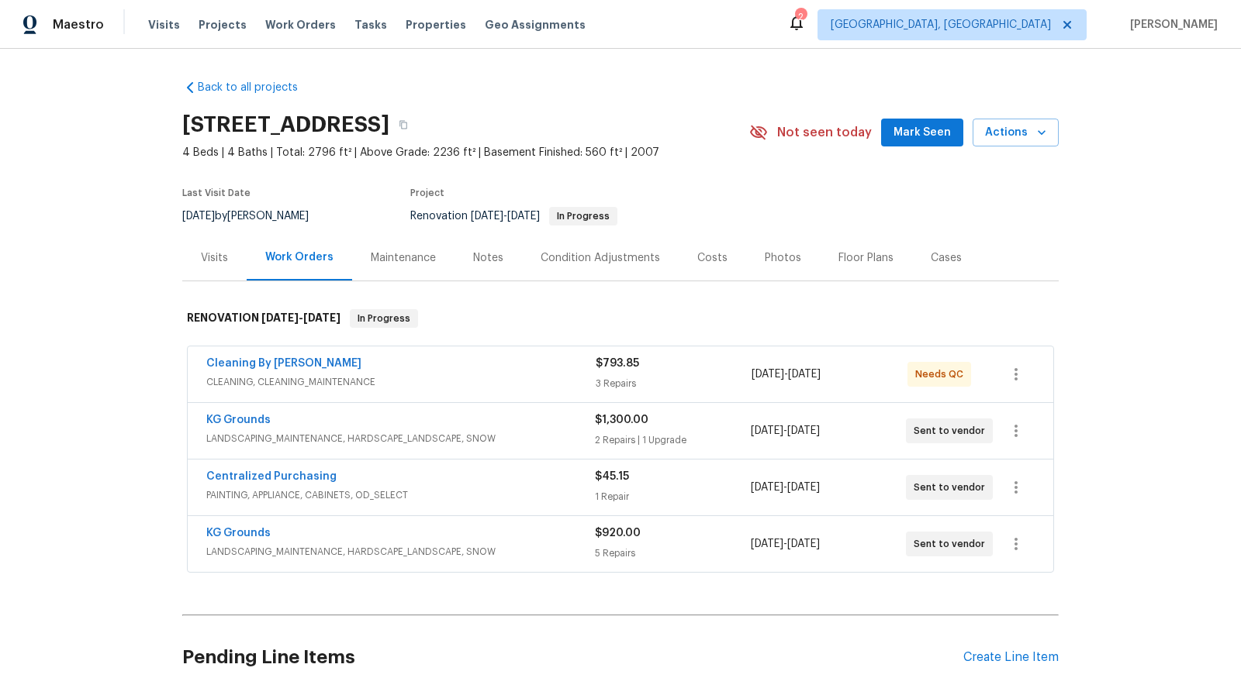
click at [292, 388] on span "CLEANING, CLEANING_MAINTENANCE" at bounding box center [400, 382] width 389 height 16
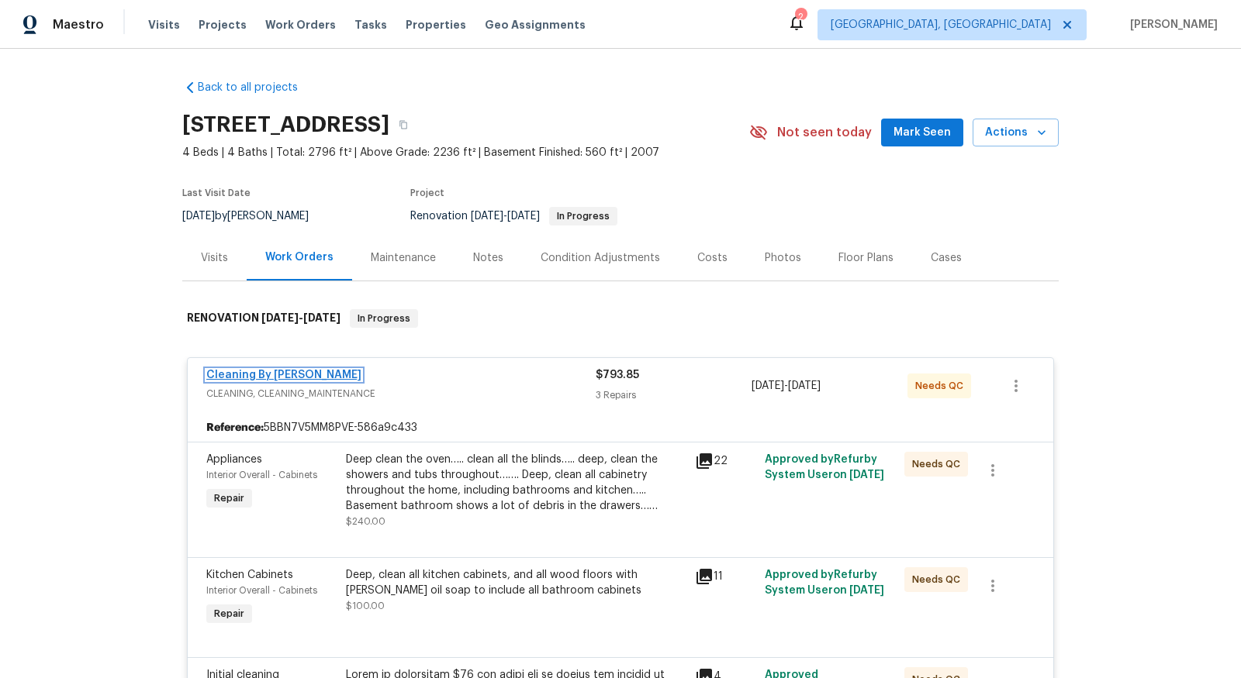
click at [267, 372] on link "Cleaning By [PERSON_NAME]" at bounding box center [283, 375] width 155 height 11
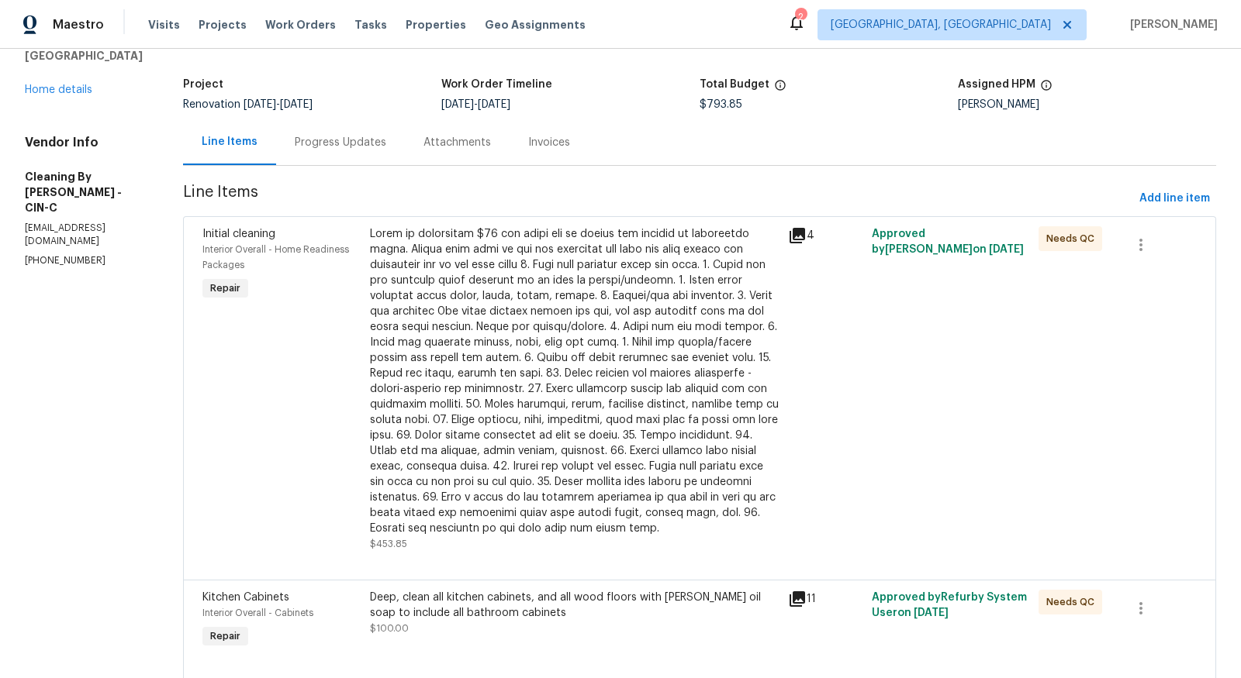
scroll to position [91, 0]
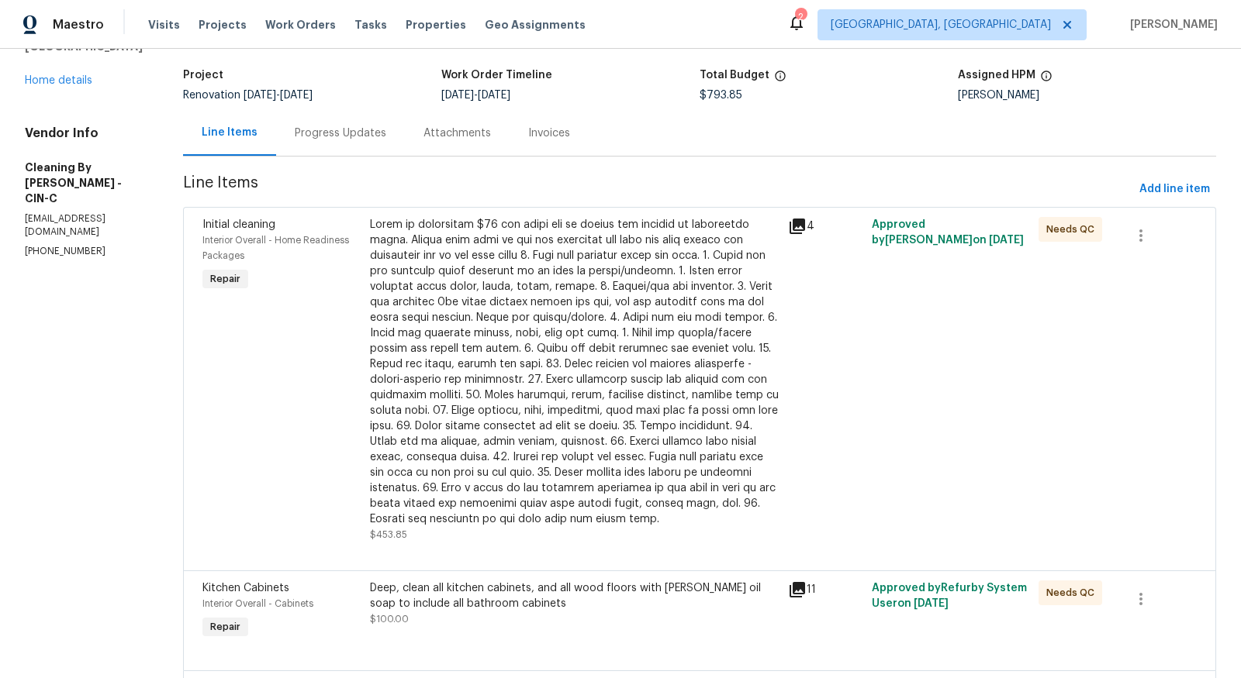
click at [1084, 227] on span "Needs QC" at bounding box center [1073, 230] width 54 height 16
click at [667, 373] on div at bounding box center [574, 372] width 409 height 310
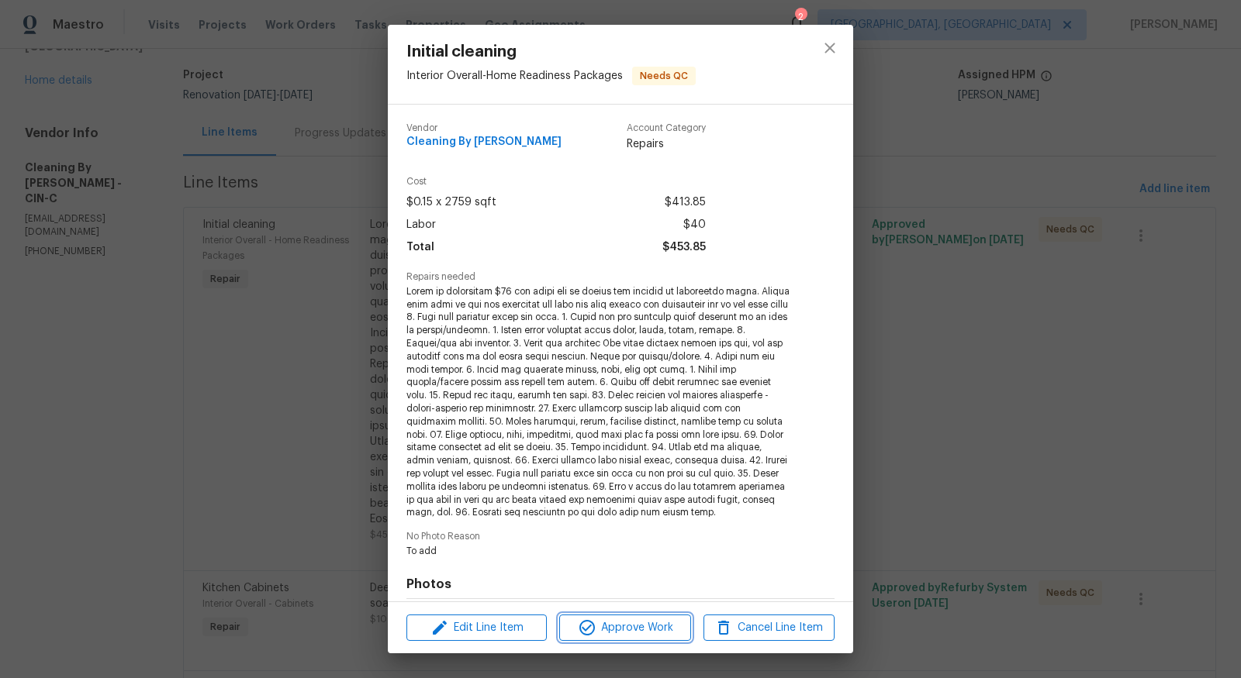
click at [595, 626] on span "Approve Work" at bounding box center [625, 628] width 122 height 19
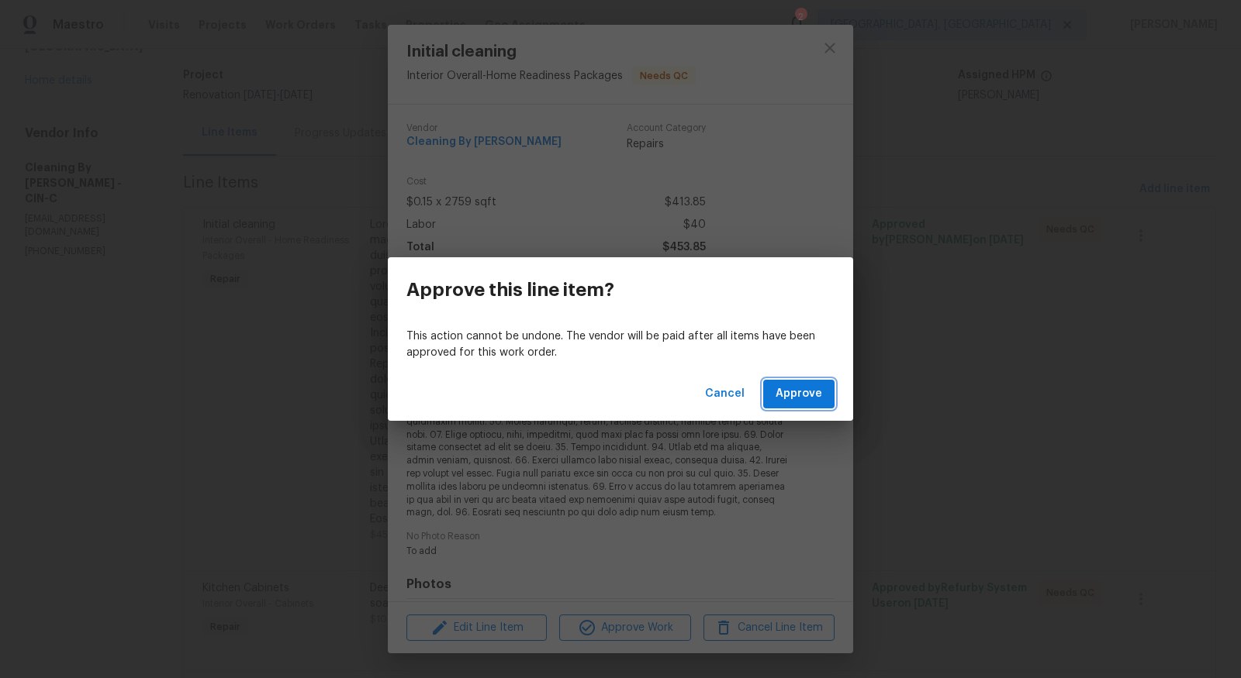
click at [814, 380] on button "Approve" at bounding box center [798, 394] width 71 height 29
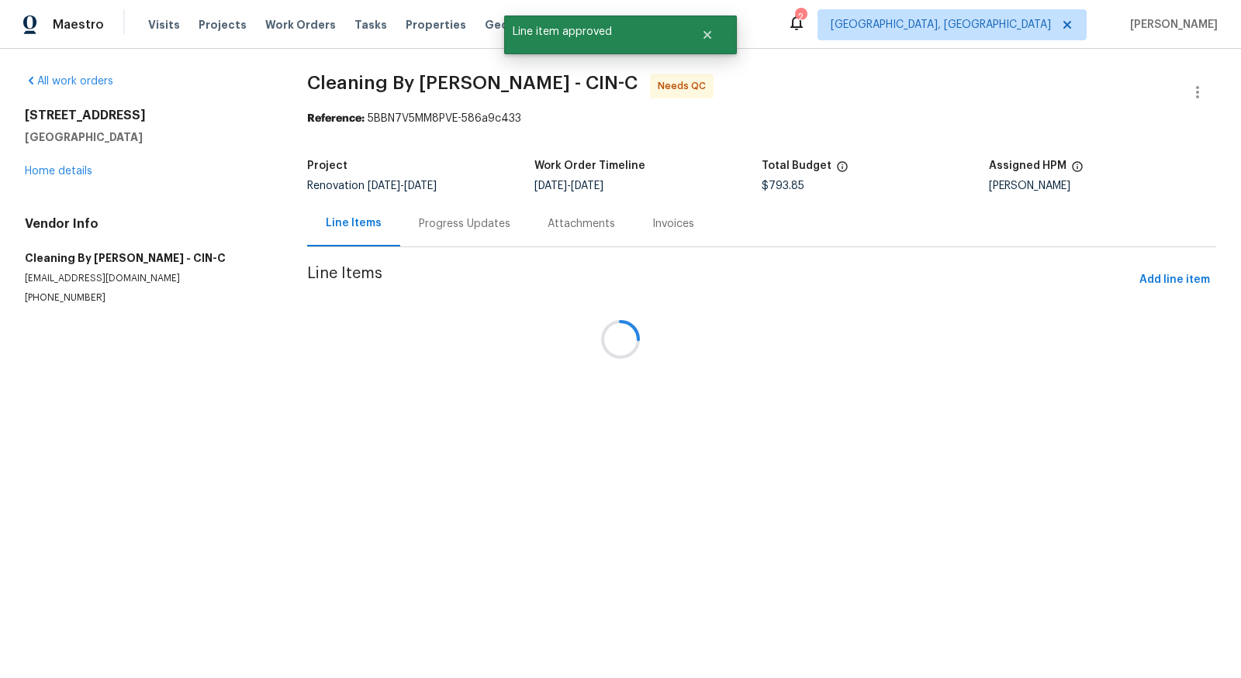
scroll to position [0, 0]
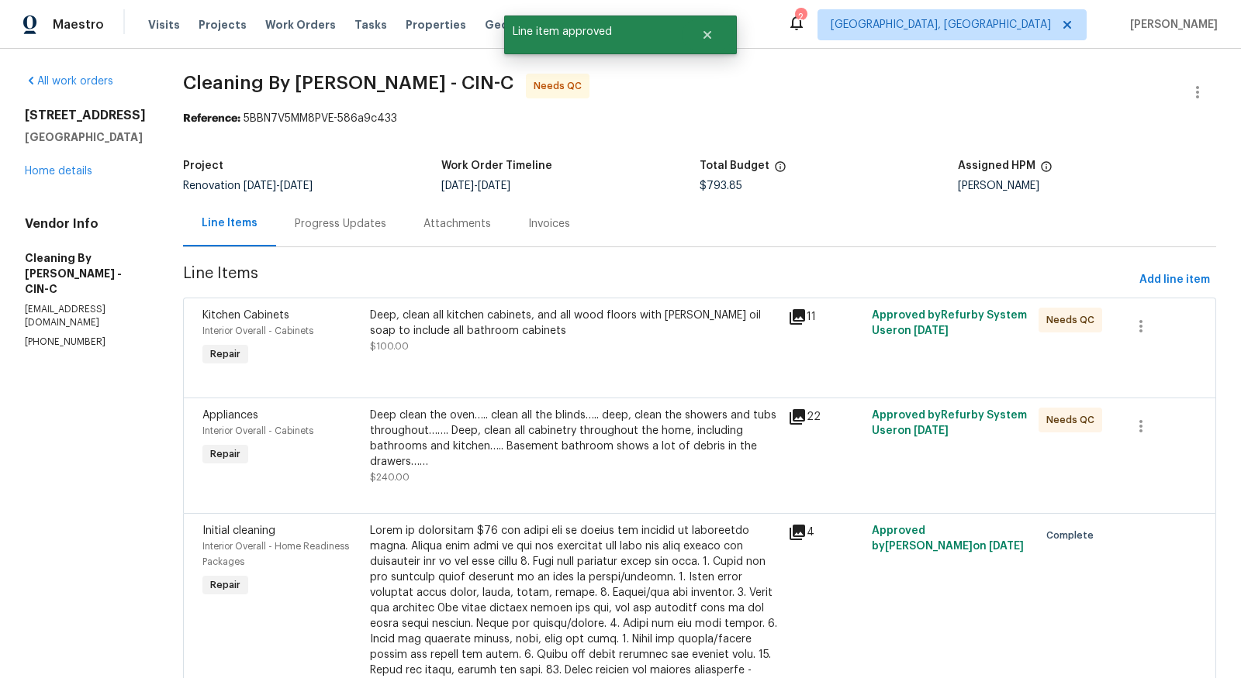
click at [637, 426] on div "Deep clean the oven….. clean all the blinds….. deep, clean the showers and tubs…" at bounding box center [574, 439] width 409 height 62
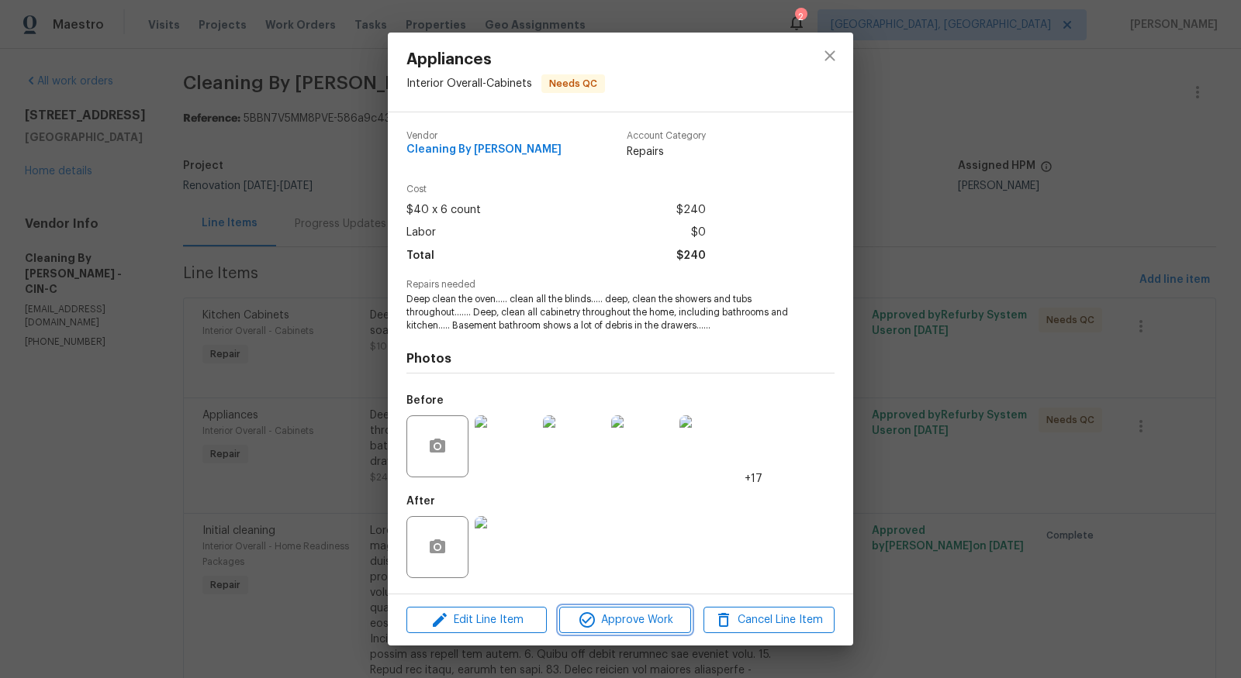
click at [630, 620] on span "Approve Work" at bounding box center [625, 620] width 122 height 19
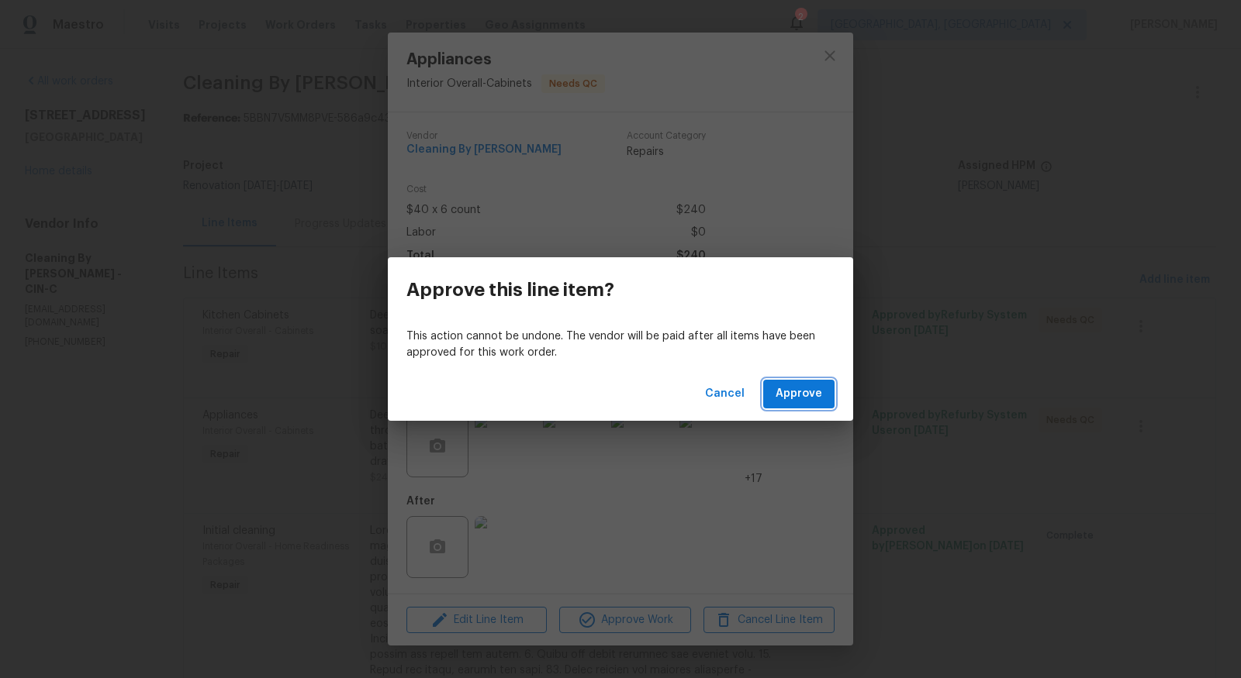
click at [812, 390] on span "Approve" at bounding box center [798, 394] width 47 height 19
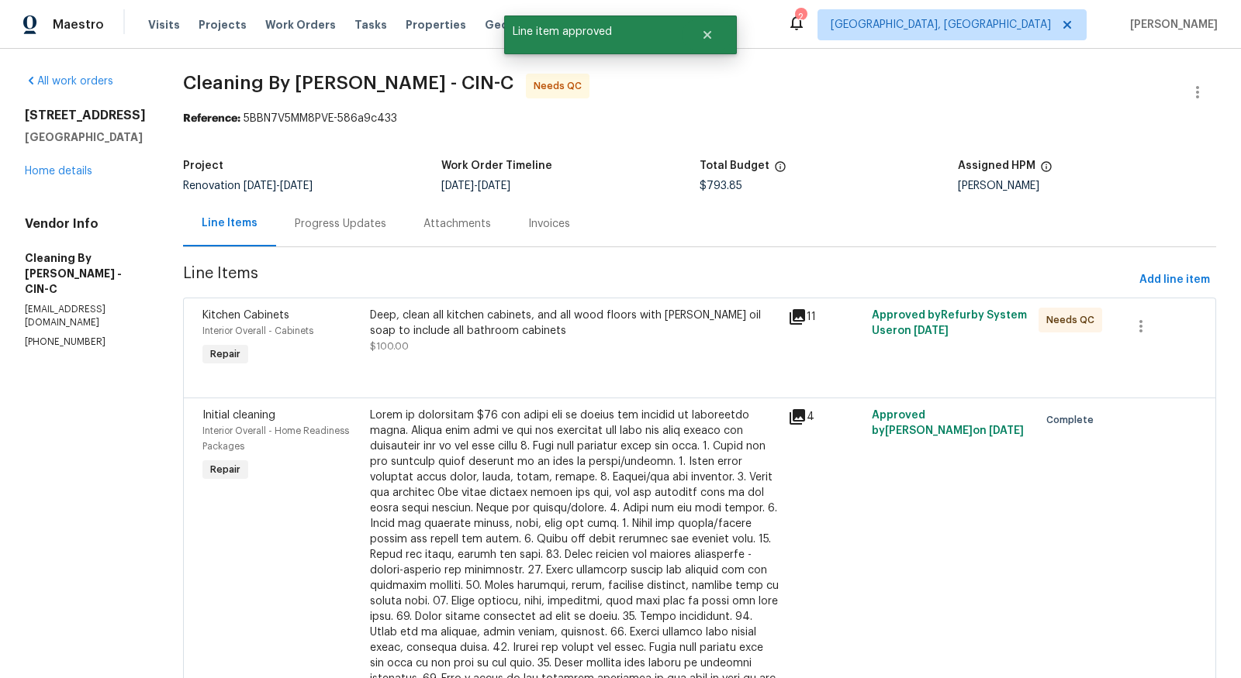
click at [735, 310] on div "Deep, clean all kitchen cabinets, and all wood floors with Murphy’s oil soap to…" at bounding box center [574, 323] width 409 height 31
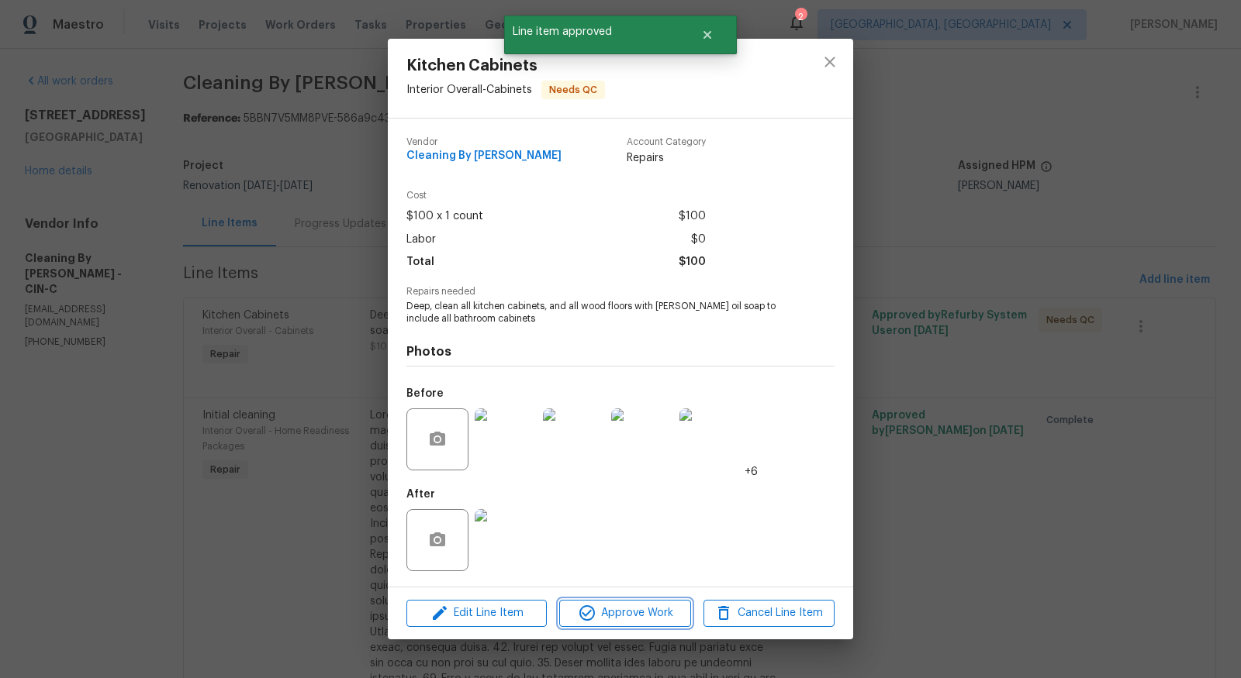
click at [654, 615] on span "Approve Work" at bounding box center [625, 613] width 122 height 19
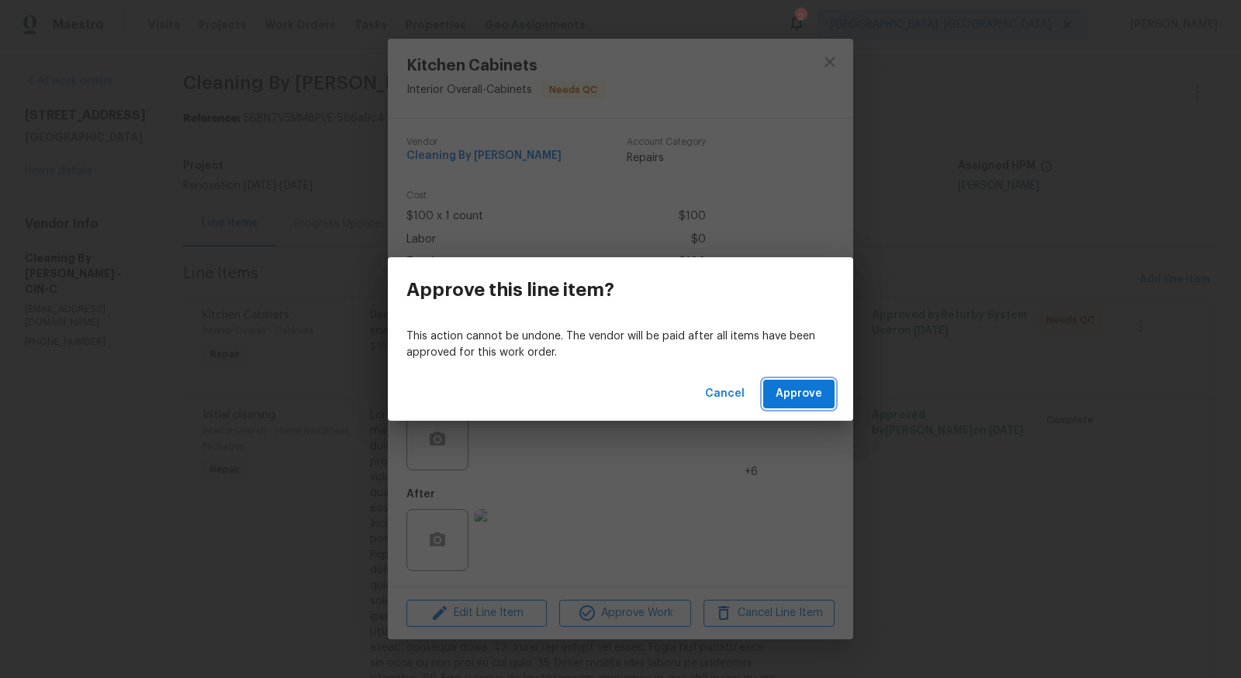
click at [801, 391] on span "Approve" at bounding box center [798, 394] width 47 height 19
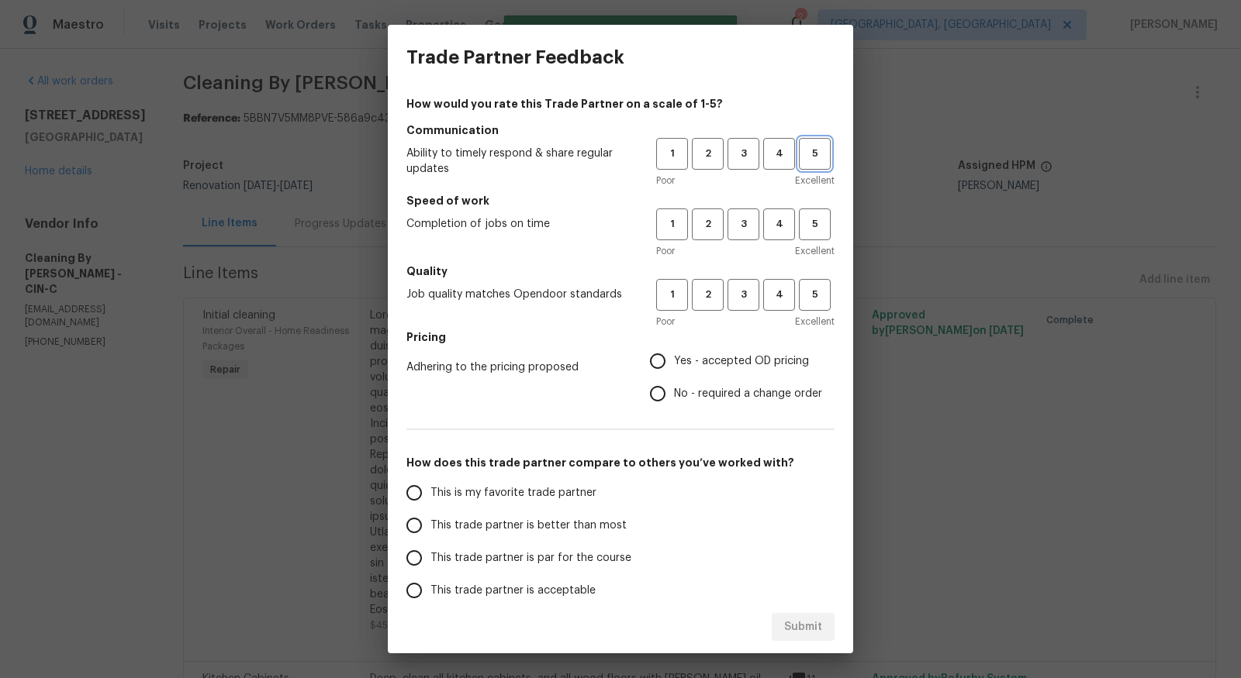
click at [809, 140] on button "5" at bounding box center [815, 154] width 32 height 32
click at [820, 219] on span "5" at bounding box center [814, 225] width 29 height 18
click at [828, 305] on button "5" at bounding box center [815, 295] width 32 height 32
click at [665, 356] on input "Yes - accepted OD pricing" at bounding box center [657, 361] width 33 height 33
radio input "true"
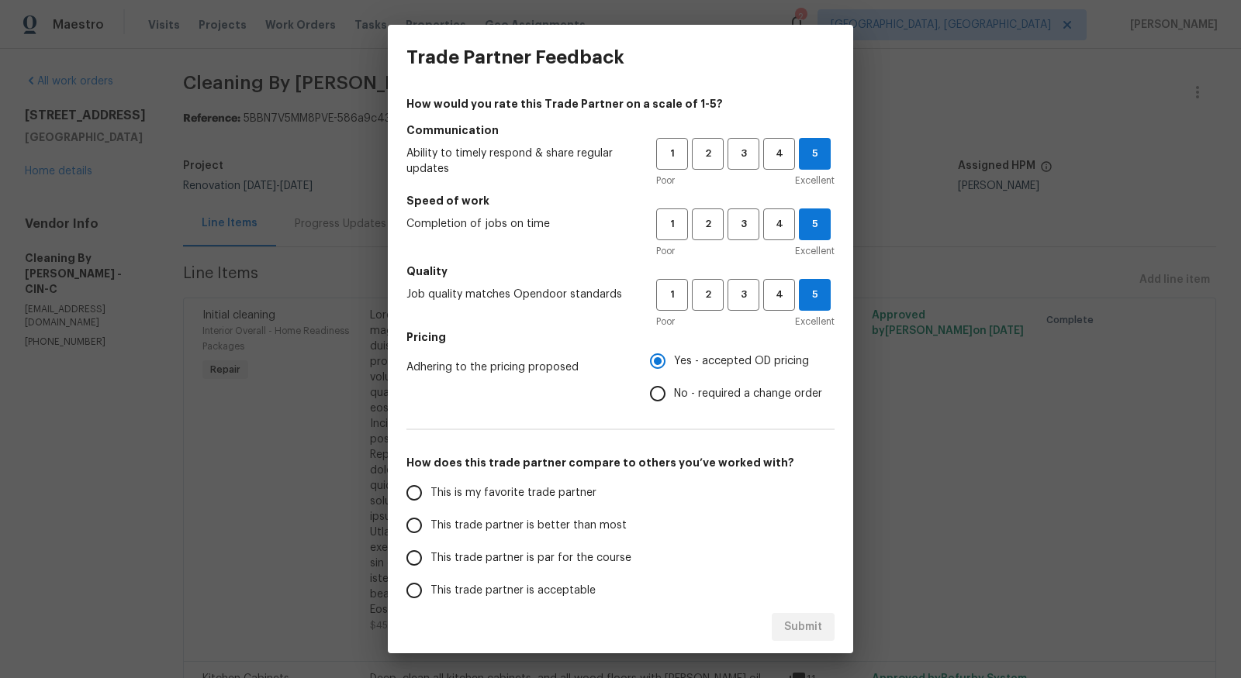
click at [425, 486] on input "This is my favorite trade partner" at bounding box center [414, 493] width 33 height 33
click at [826, 613] on button "Submit" at bounding box center [802, 627] width 63 height 29
radio input "true"
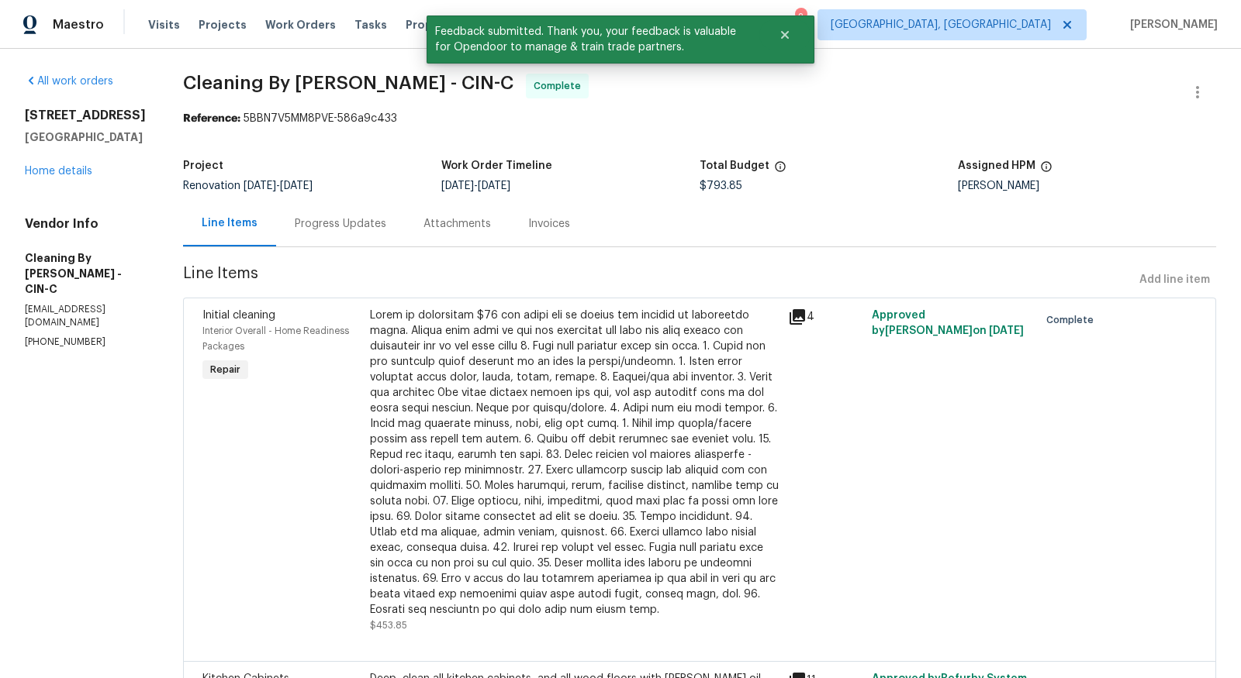
click at [60, 162] on div "5326 Elmwood Ln Middletown, OH 45044 Home details" at bounding box center [85, 143] width 121 height 71
click at [75, 171] on link "Home details" at bounding box center [58, 171] width 67 height 11
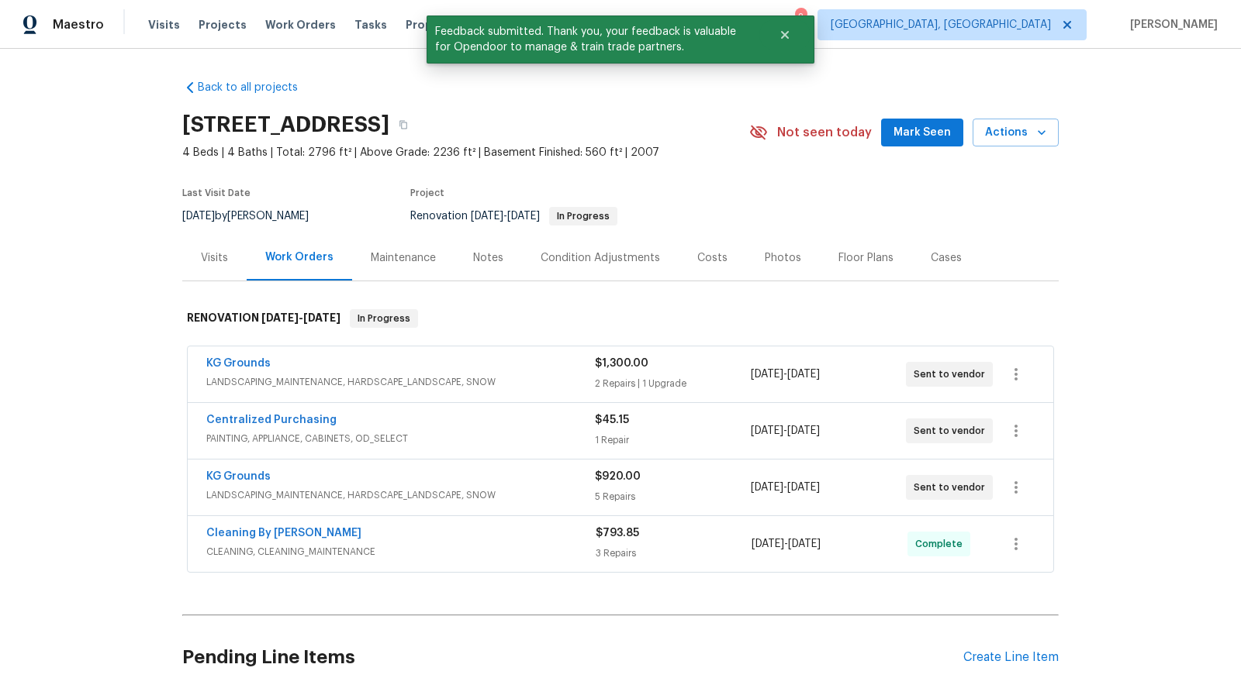
click at [902, 121] on button "Mark Seen" at bounding box center [922, 133] width 82 height 29
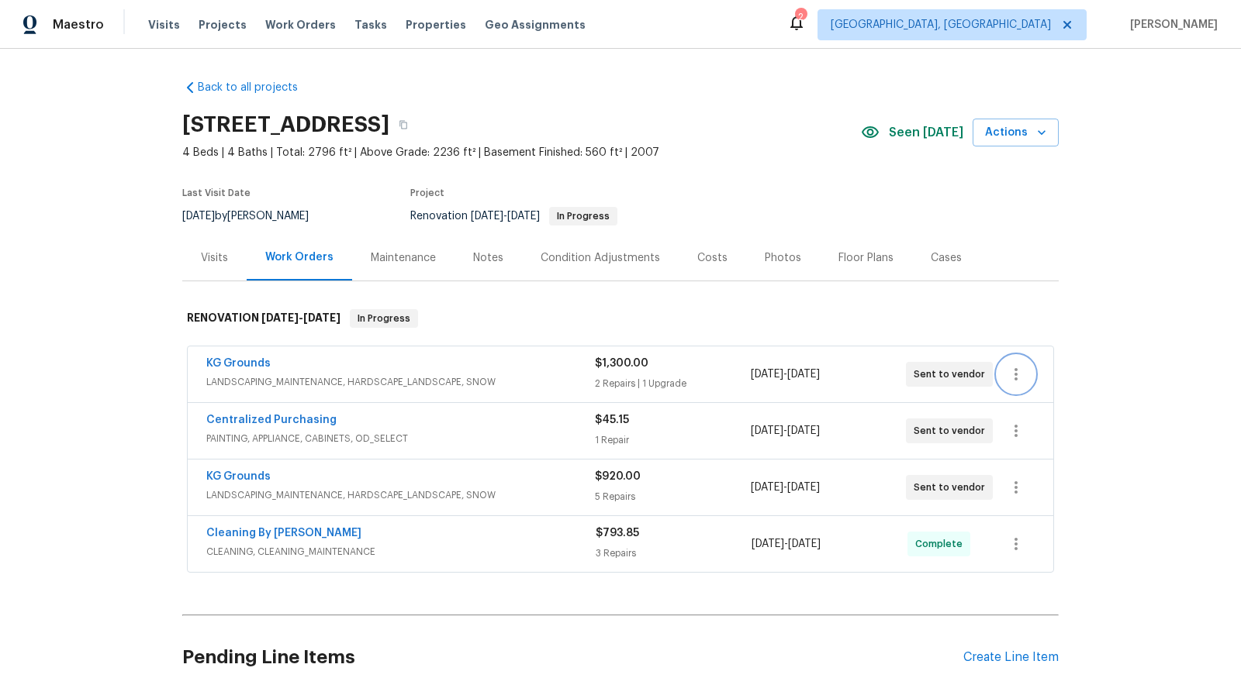
click at [1023, 358] on button "button" at bounding box center [1015, 374] width 37 height 37
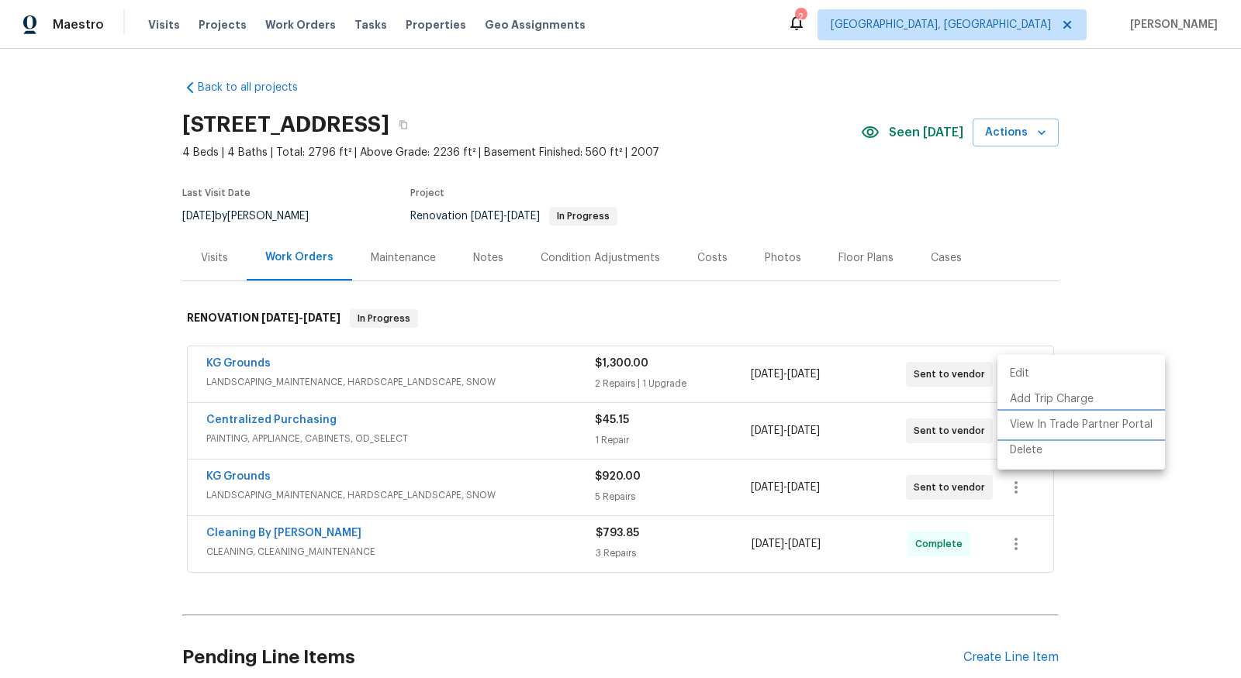
click at [1061, 428] on li "View In Trade Partner Portal" at bounding box center [1080, 425] width 167 height 26
click at [909, 313] on div at bounding box center [620, 339] width 1241 height 678
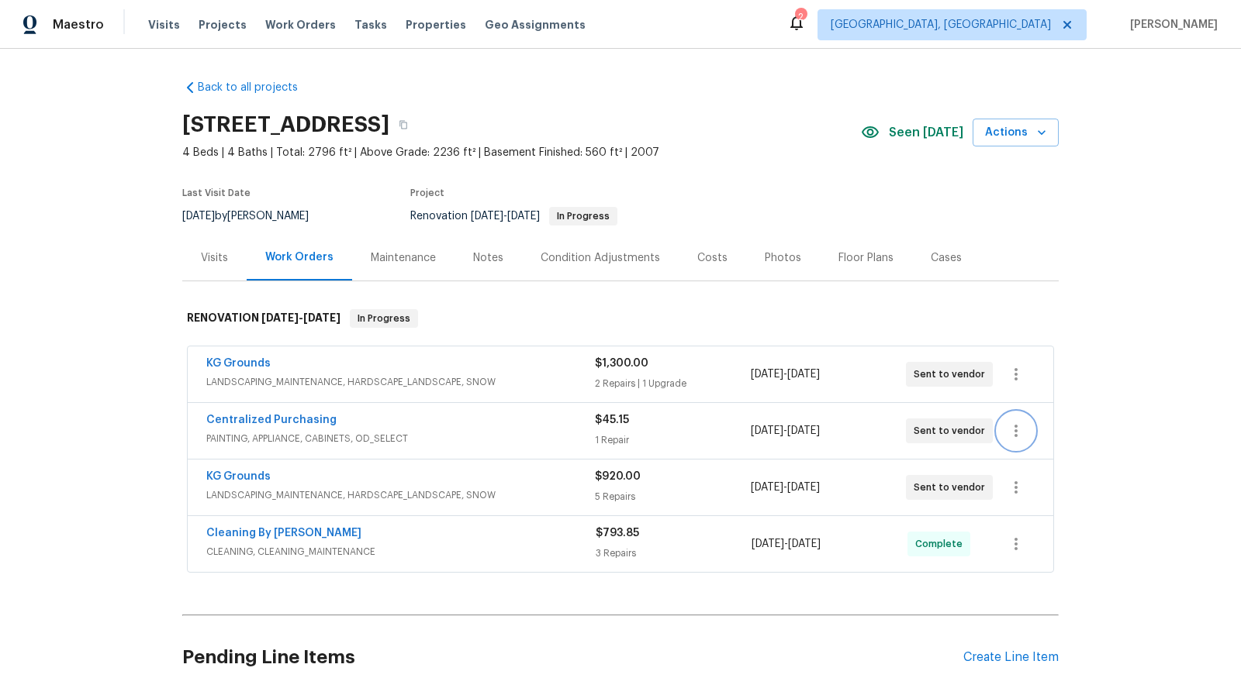
click at [1019, 434] on icon "button" at bounding box center [1015, 431] width 19 height 19
click at [1100, 478] on li "View In Trade Partner Portal" at bounding box center [1080, 481] width 167 height 26
click at [1006, 471] on button "button" at bounding box center [1015, 487] width 37 height 37
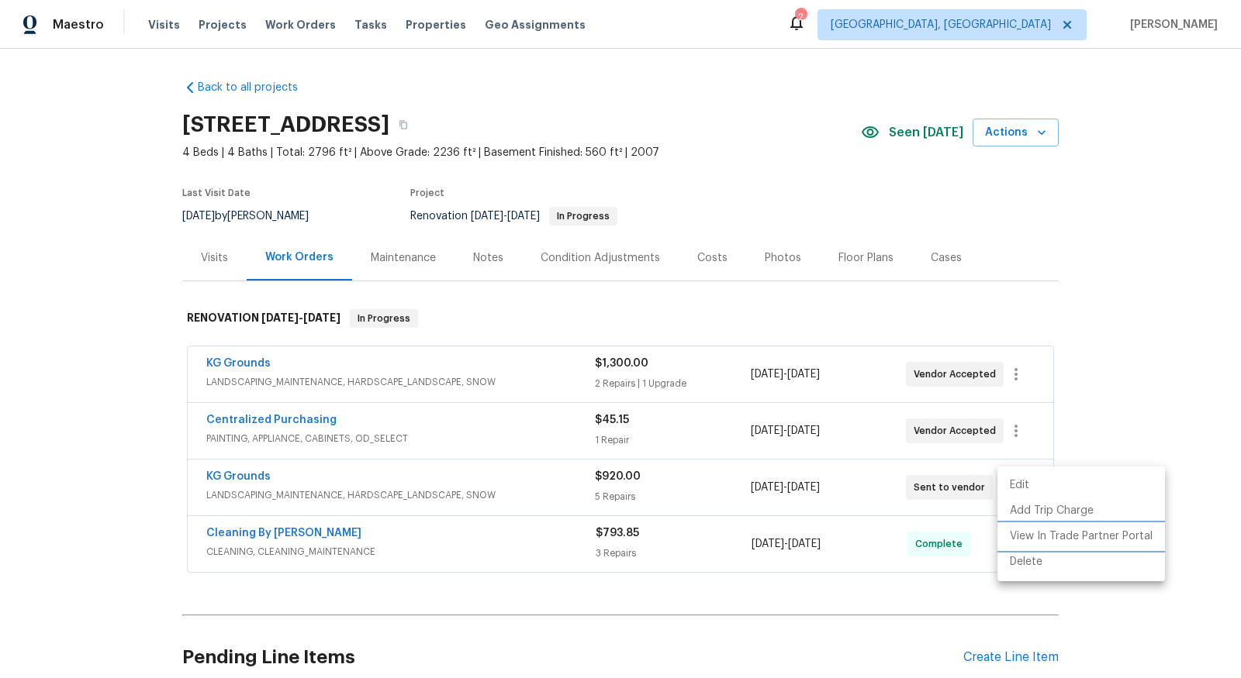
click at [1081, 531] on li "View In Trade Partner Portal" at bounding box center [1080, 537] width 167 height 26
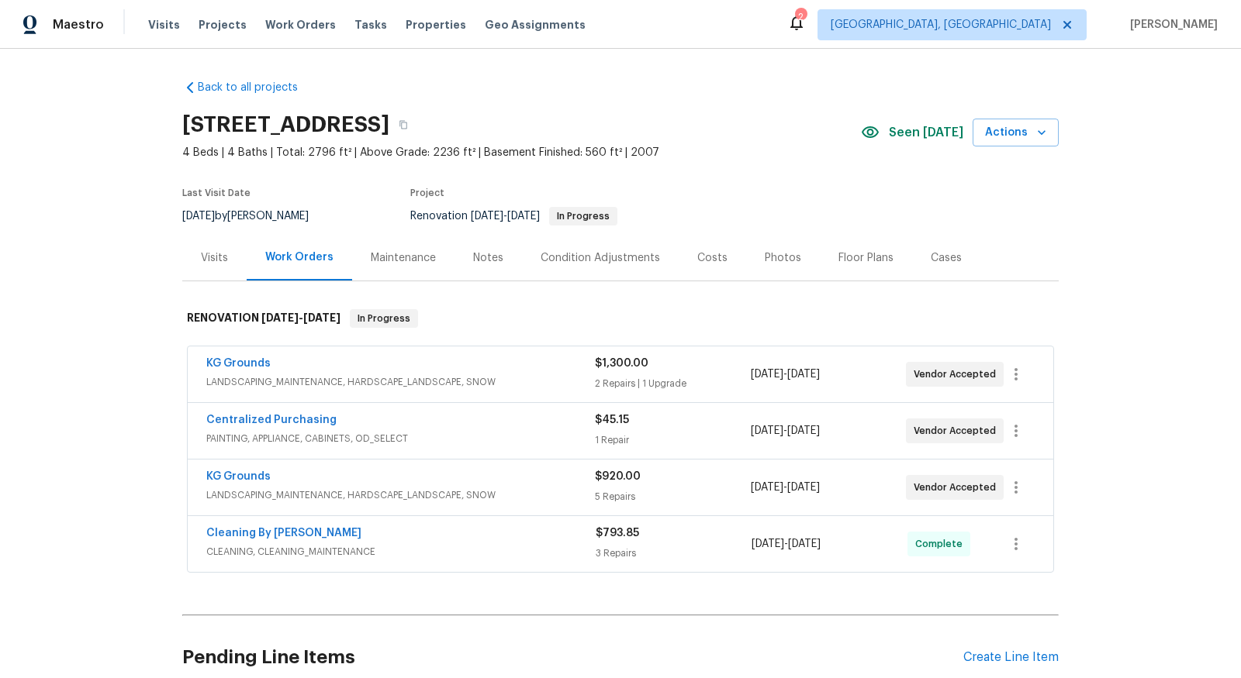
click at [460, 380] on span "LANDSCAPING_MAINTENANCE, HARDSCAPE_LANDSCAPE, SNOW" at bounding box center [400, 382] width 388 height 16
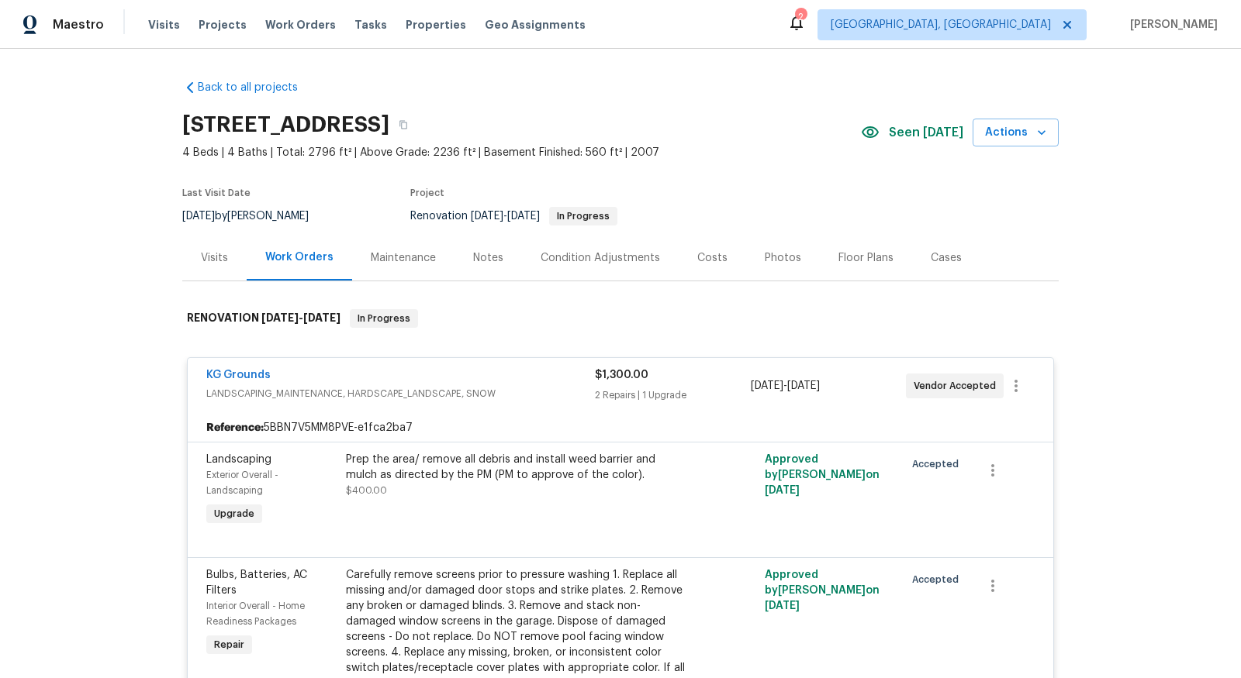
click at [481, 466] on div "Prep the area/ remove all debris and install weed barrier and mulch as directed…" at bounding box center [516, 467] width 340 height 31
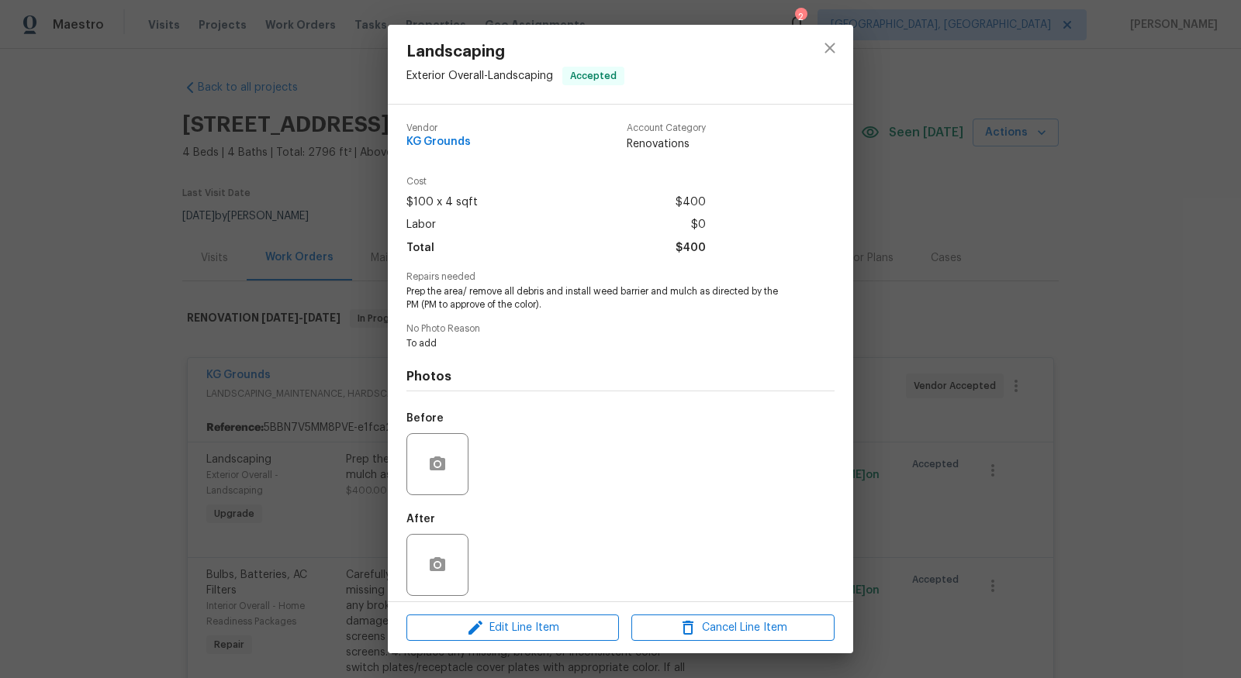
click at [830, 67] on div at bounding box center [829, 64] width 47 height 79
